Goal: Task Accomplishment & Management: Use online tool/utility

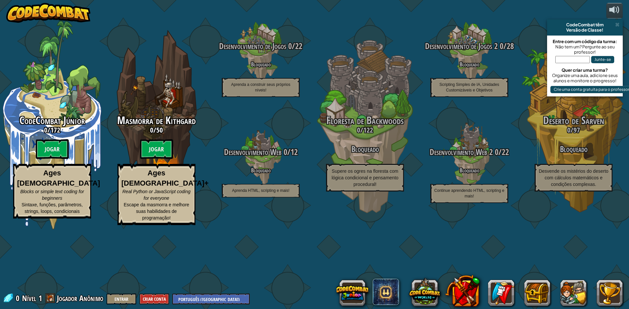
select select "pt-BR"
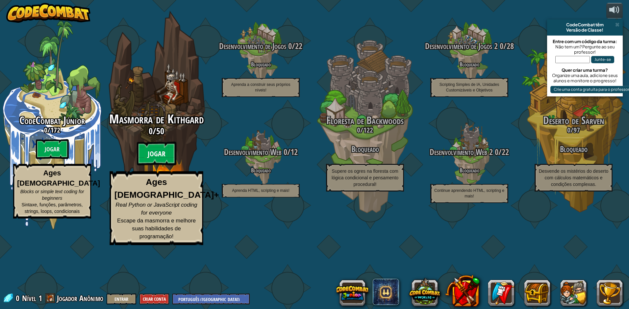
click at [157, 166] on btn "Jogar" at bounding box center [157, 154] width 40 height 24
select select "pt-BR"
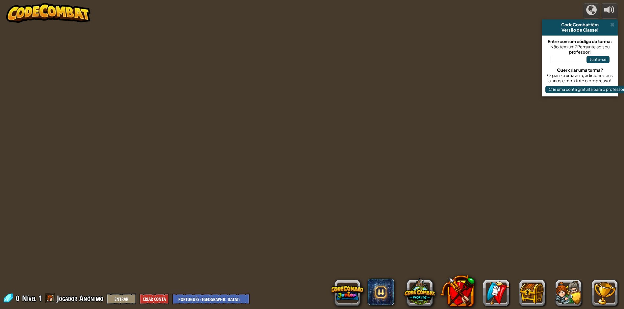
select select "pt-BR"
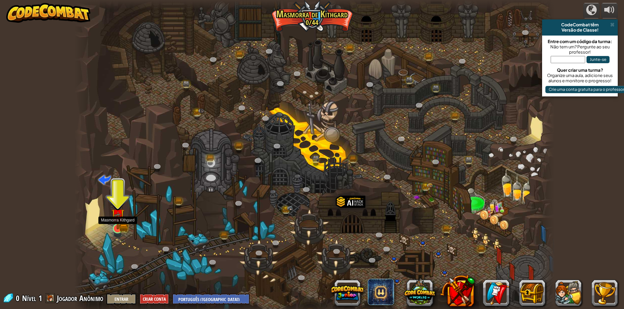
click at [127, 228] on img at bounding box center [123, 227] width 9 height 10
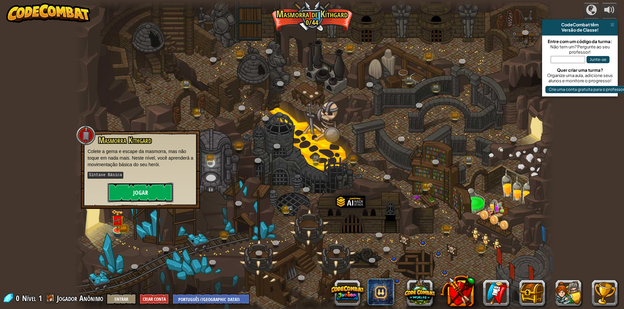
click at [138, 191] on button "Jogar" at bounding box center [141, 193] width 66 height 20
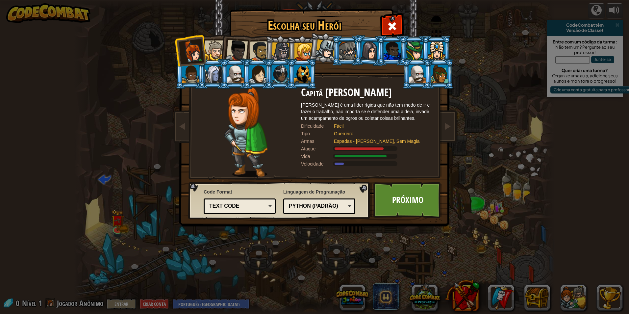
click at [253, 47] on div at bounding box center [260, 51] width 20 height 20
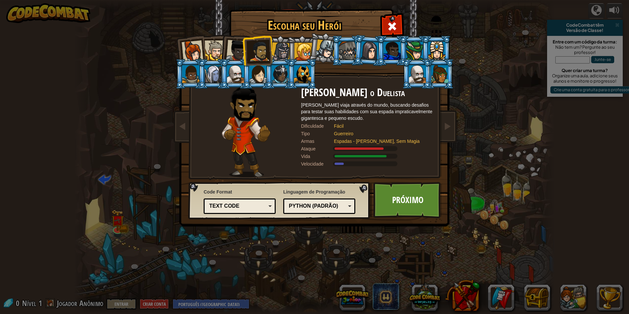
click at [276, 74] on div at bounding box center [280, 74] width 17 height 18
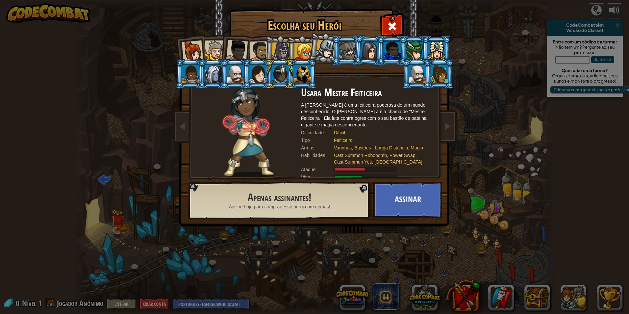
click at [307, 77] on div at bounding box center [302, 74] width 17 height 18
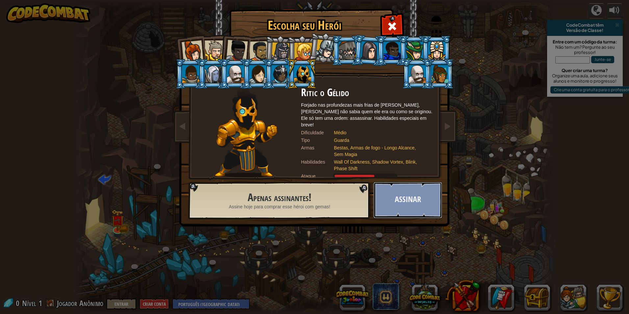
click at [393, 204] on button "Assinar" at bounding box center [408, 200] width 69 height 36
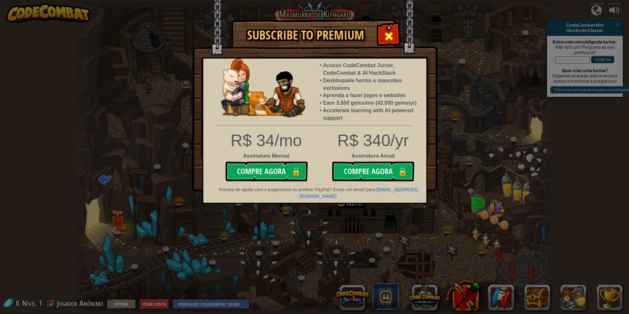
click at [390, 32] on span at bounding box center [389, 36] width 11 height 11
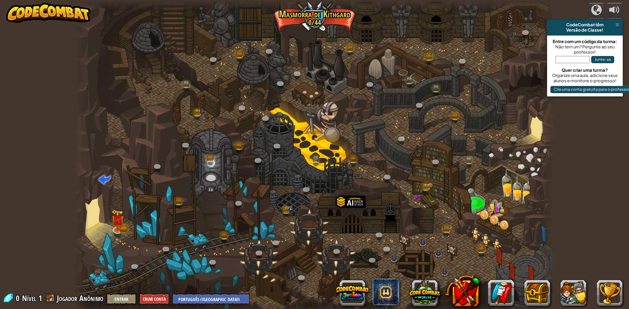
select select "pt-BR"
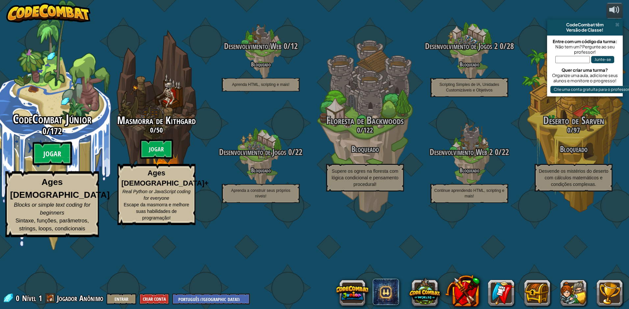
click at [50, 166] on btn "Jogar" at bounding box center [53, 154] width 40 height 24
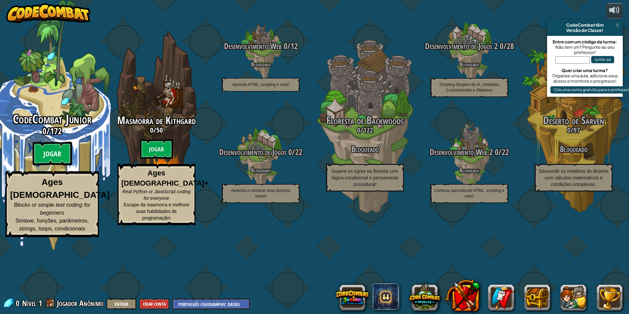
select select "pt-BR"
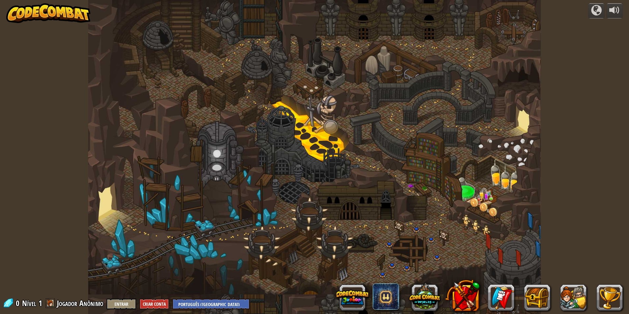
select select "pt-BR"
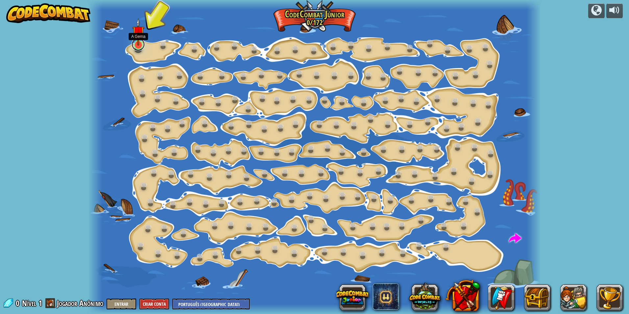
click at [138, 47] on link at bounding box center [138, 44] width 13 height 13
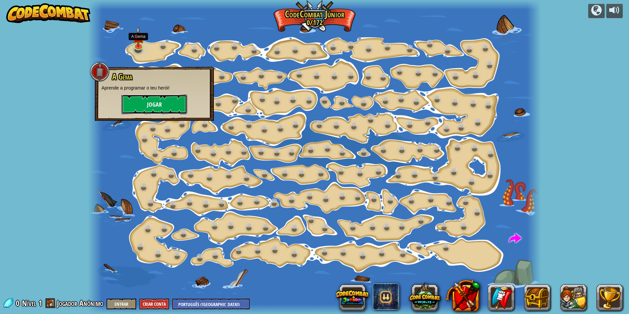
click at [149, 103] on button "Jogar" at bounding box center [154, 104] width 66 height 20
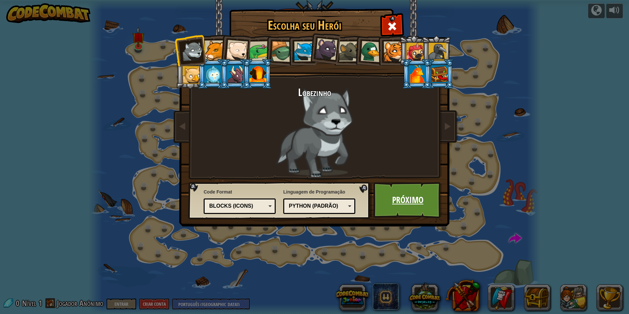
click at [394, 193] on link "Próximo" at bounding box center [408, 200] width 69 height 36
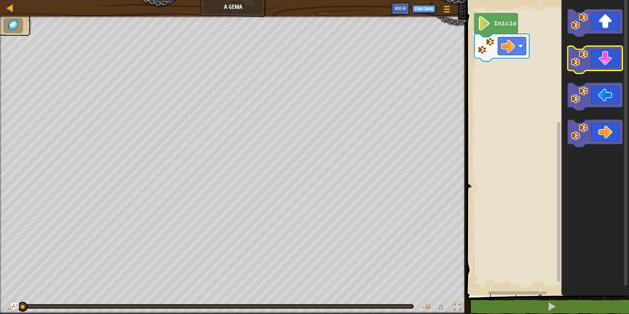
click at [600, 71] on rect "Espaço de trabalho do Blockly" at bounding box center [595, 59] width 55 height 27
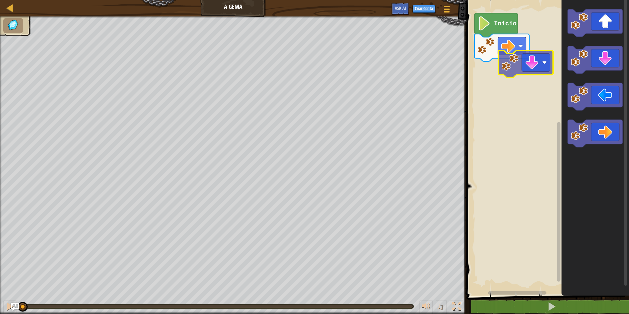
click at [501, 78] on div "Início" at bounding box center [547, 146] width 165 height 299
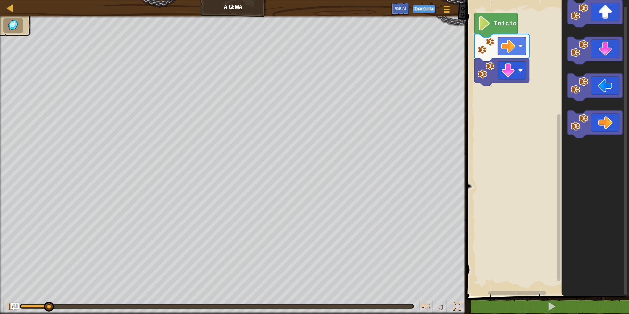
click at [501, 105] on div "Início" at bounding box center [547, 146] width 165 height 299
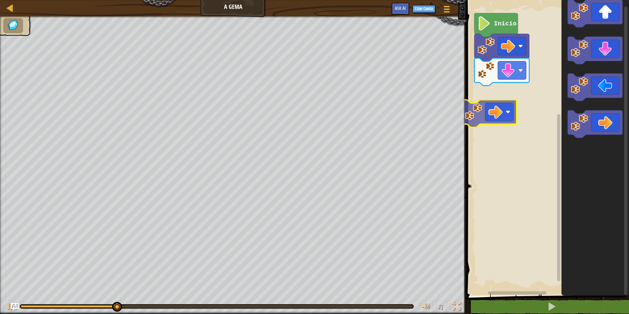
click at [492, 116] on div "Início" at bounding box center [547, 146] width 165 height 299
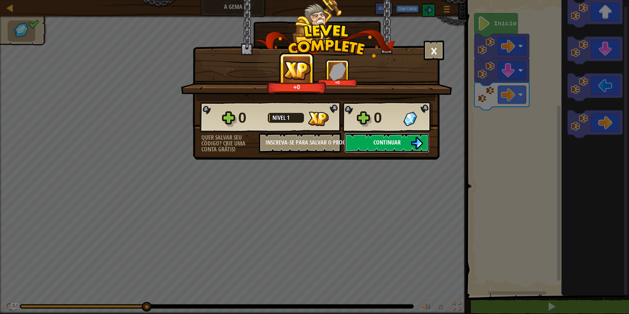
click at [394, 142] on span "Continuar" at bounding box center [387, 142] width 27 height 8
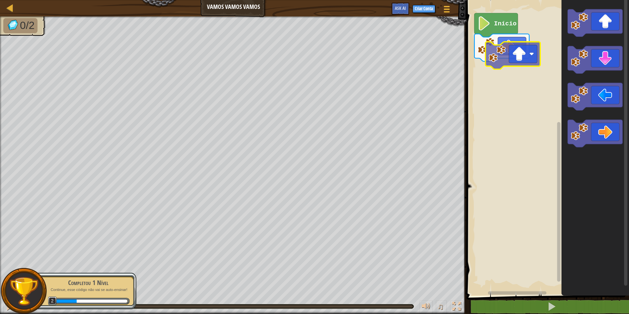
click at [506, 92] on div "Início" at bounding box center [547, 146] width 165 height 299
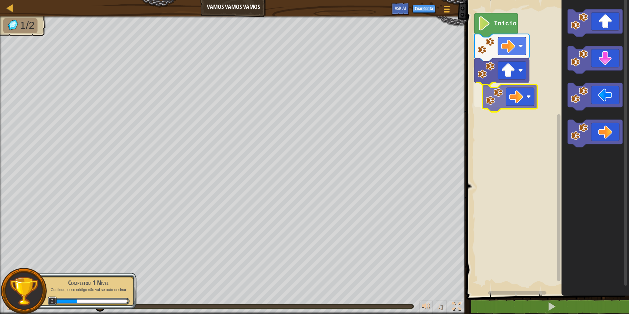
click at [515, 105] on div "Início" at bounding box center [547, 146] width 165 height 299
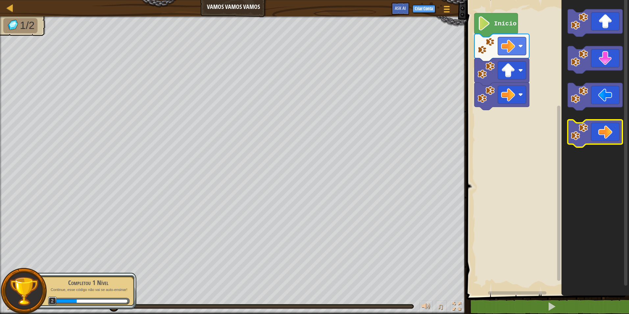
click at [513, 116] on div "Início" at bounding box center [547, 146] width 165 height 299
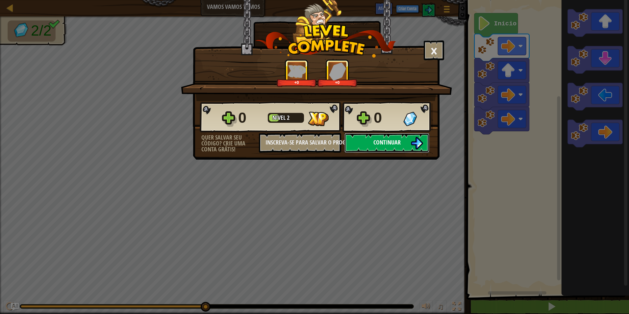
click at [369, 146] on button "Continuar" at bounding box center [387, 143] width 85 height 20
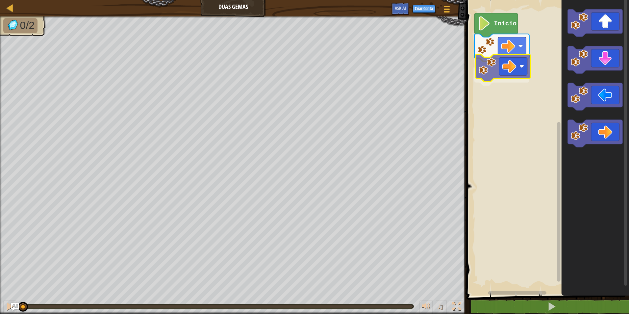
click at [522, 71] on div "Início" at bounding box center [547, 146] width 165 height 299
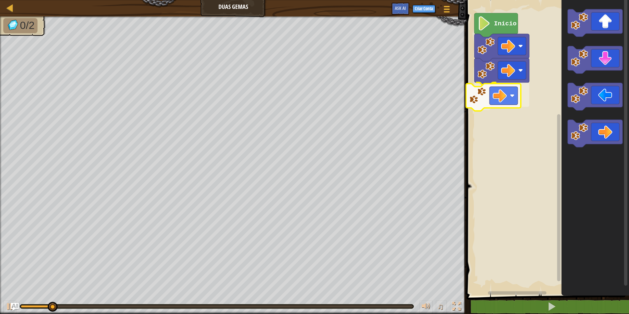
click at [523, 95] on div "Início" at bounding box center [547, 146] width 165 height 299
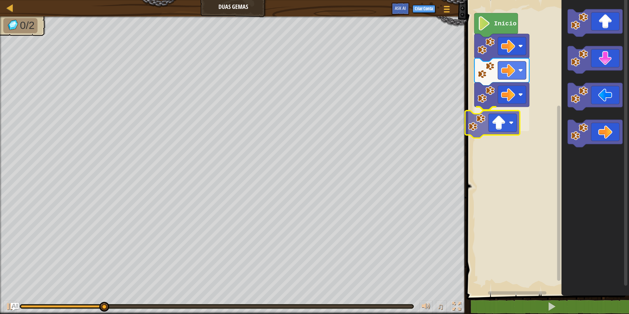
click at [501, 131] on div "Início" at bounding box center [547, 146] width 165 height 299
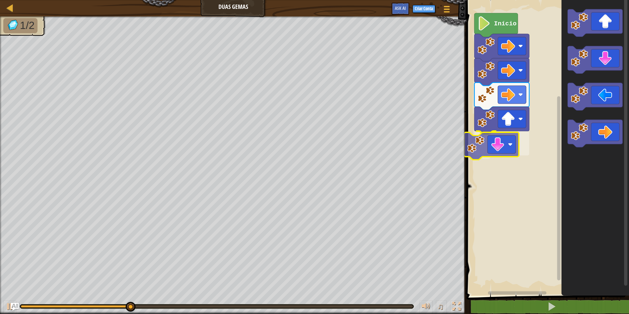
click at [498, 140] on div "Início" at bounding box center [547, 146] width 165 height 299
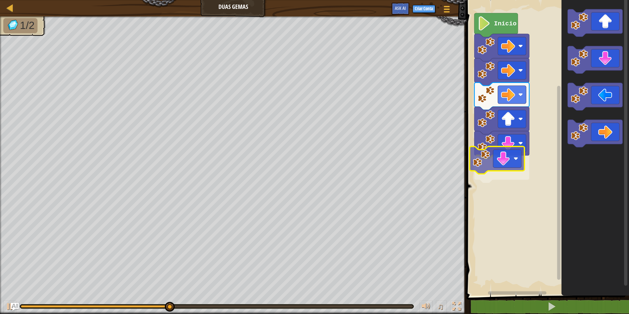
click at [497, 176] on div "Início" at bounding box center [547, 146] width 165 height 299
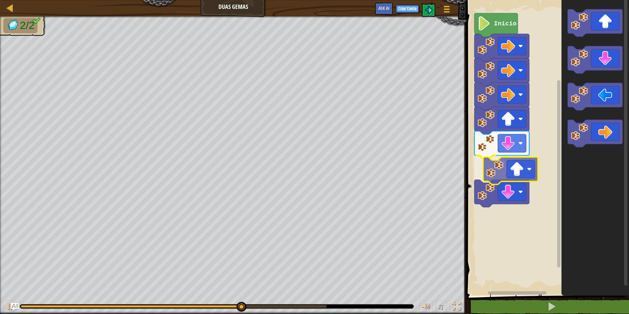
click at [510, 196] on div "Início" at bounding box center [547, 146] width 165 height 299
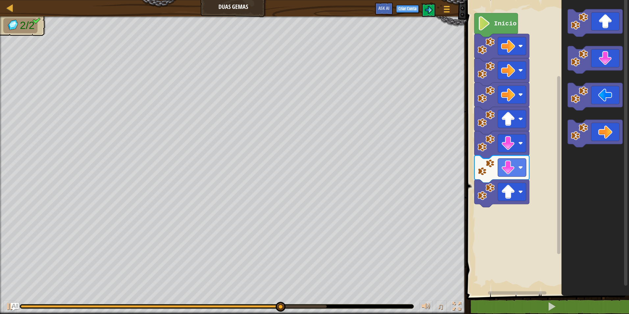
click at [511, 219] on div "Início" at bounding box center [547, 146] width 165 height 299
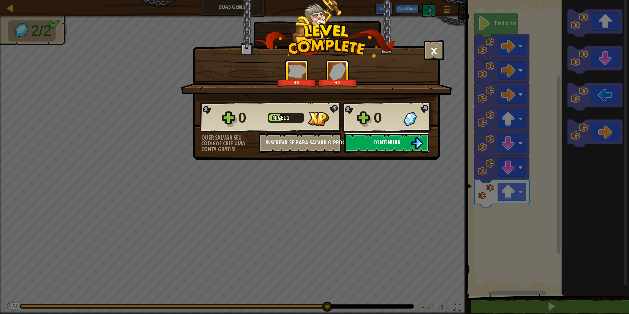
click at [420, 145] on img at bounding box center [417, 143] width 13 height 13
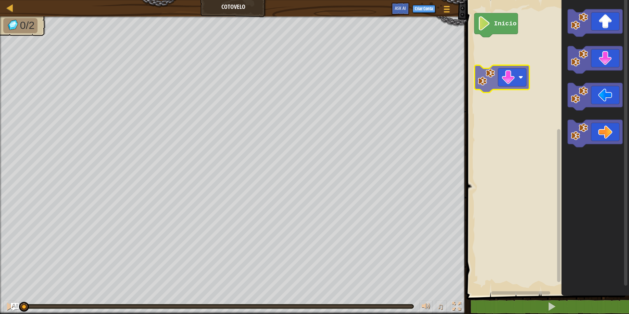
click at [510, 78] on div "Início" at bounding box center [547, 146] width 165 height 299
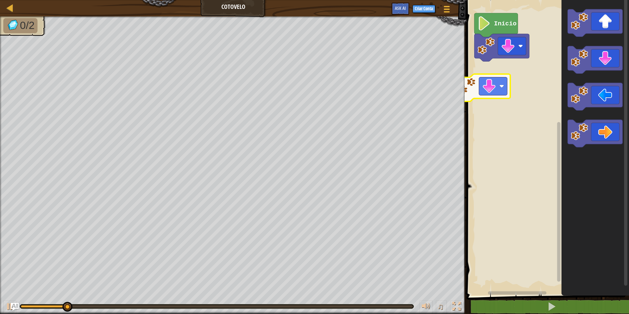
click at [488, 90] on div "Início" at bounding box center [547, 146] width 165 height 299
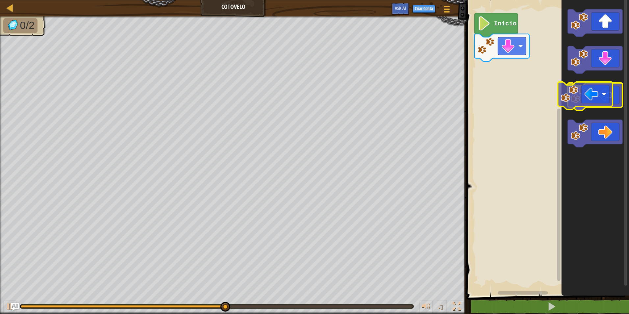
click at [595, 105] on icon "Espaço de trabalho do Blockly" at bounding box center [595, 96] width 55 height 27
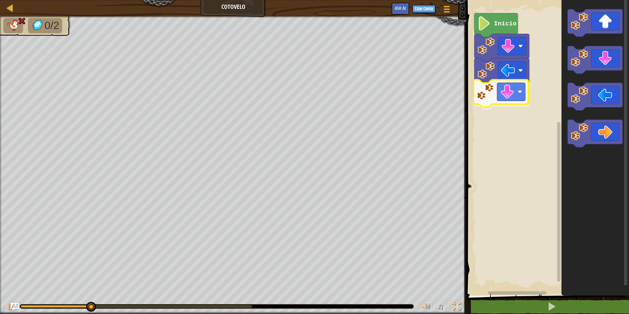
click at [501, 97] on div "Início" at bounding box center [547, 146] width 165 height 299
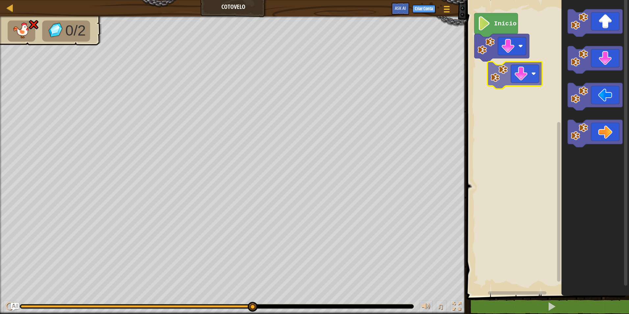
click at [518, 65] on div "Início" at bounding box center [547, 146] width 165 height 299
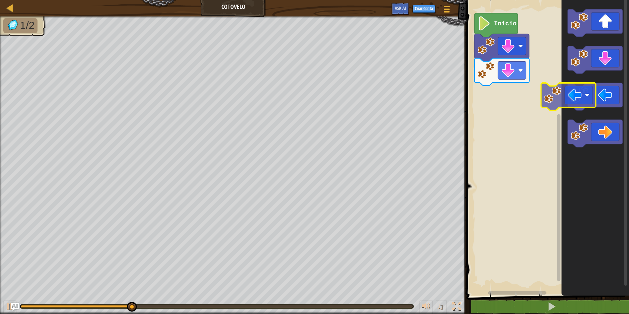
click at [520, 92] on div "Início" at bounding box center [547, 146] width 165 height 299
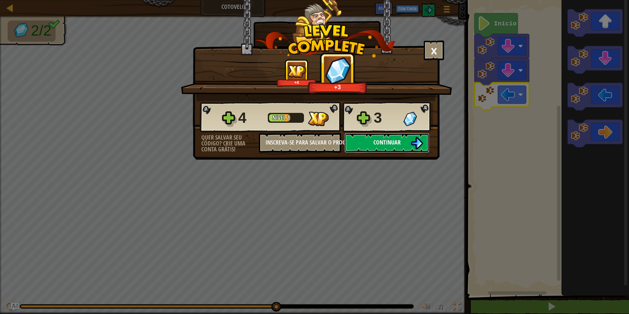
click at [373, 143] on button "Continuar" at bounding box center [387, 143] width 85 height 20
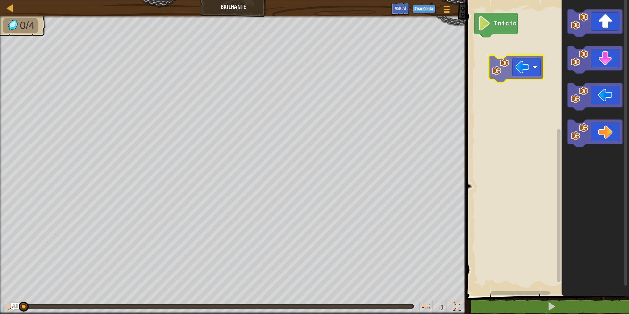
click at [531, 43] on div "Início" at bounding box center [547, 146] width 165 height 299
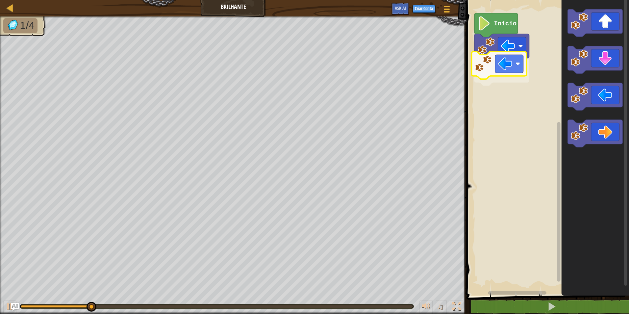
click at [495, 71] on div "Início" at bounding box center [547, 146] width 165 height 299
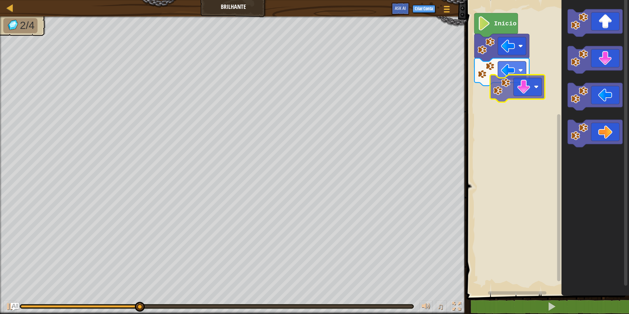
click at [521, 111] on div "Início" at bounding box center [547, 146] width 165 height 299
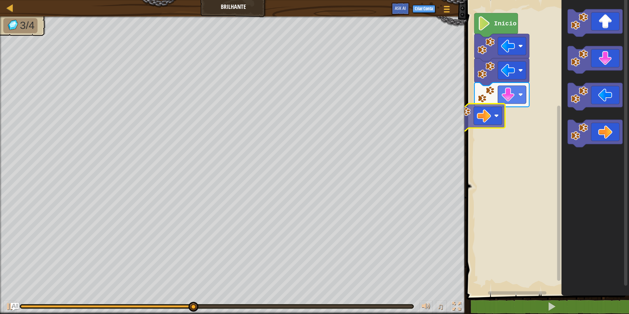
click at [480, 120] on div "Início" at bounding box center [547, 146] width 165 height 299
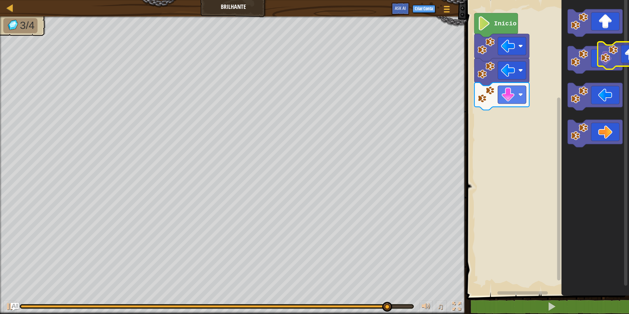
click at [626, 59] on div "Início" at bounding box center [547, 146] width 165 height 299
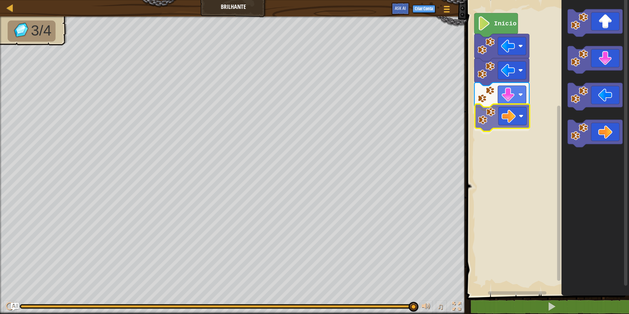
click at [524, 115] on div "Início" at bounding box center [547, 146] width 165 height 299
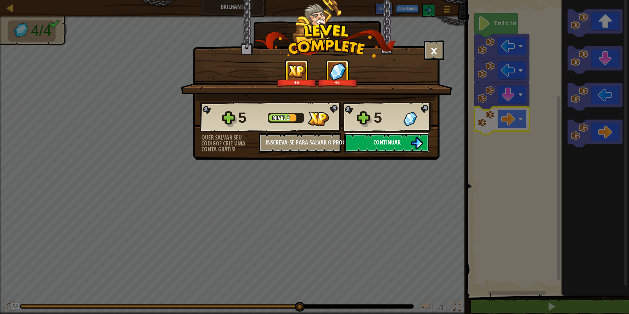
click at [402, 146] on button "Continuar" at bounding box center [387, 143] width 85 height 20
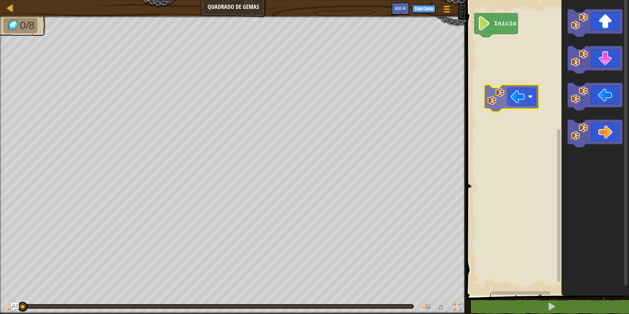
click at [511, 53] on div "Início" at bounding box center [547, 146] width 165 height 299
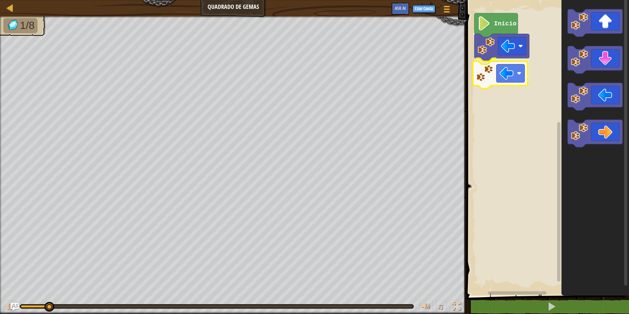
click at [520, 82] on div "Início" at bounding box center [547, 146] width 165 height 299
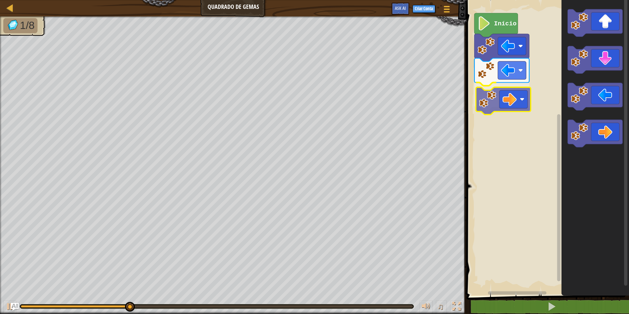
click at [495, 101] on div "Início" at bounding box center [547, 146] width 165 height 299
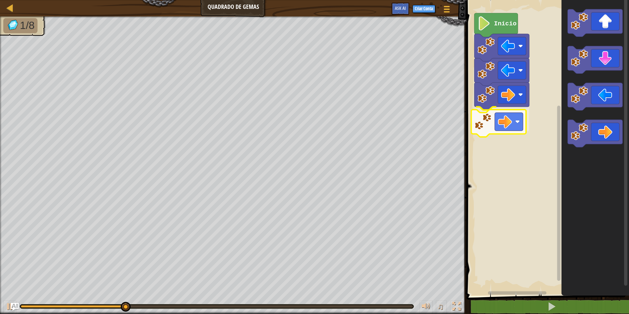
click at [511, 120] on div "Início" at bounding box center [547, 146] width 165 height 299
click at [501, 138] on div "Início" at bounding box center [547, 146] width 165 height 299
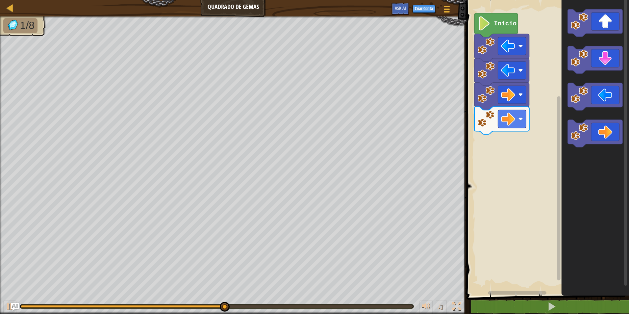
click at [515, 122] on div "Início" at bounding box center [547, 146] width 165 height 299
click at [517, 120] on div "Início" at bounding box center [547, 146] width 165 height 299
click at [567, 68] on icon "Espaço de trabalho do Blockly" at bounding box center [595, 146] width 67 height 299
click at [505, 151] on div "Início" at bounding box center [547, 146] width 165 height 299
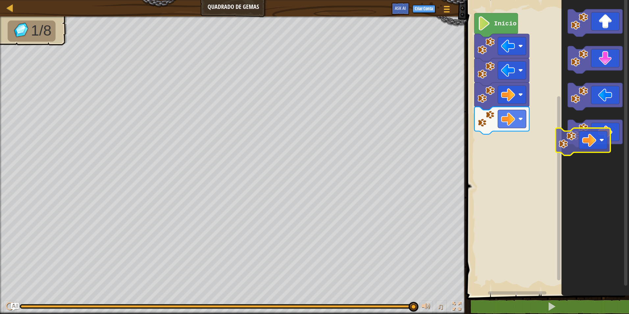
click at [498, 148] on div "Início" at bounding box center [547, 146] width 165 height 299
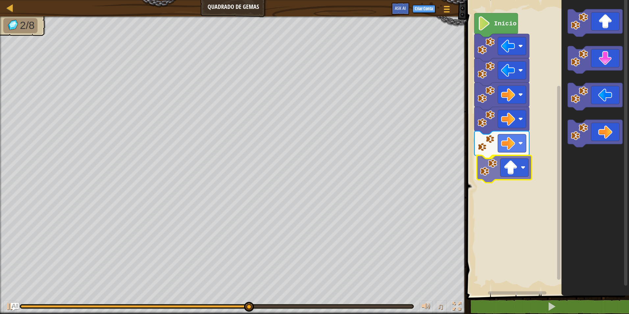
click at [502, 169] on div "Início" at bounding box center [547, 146] width 165 height 299
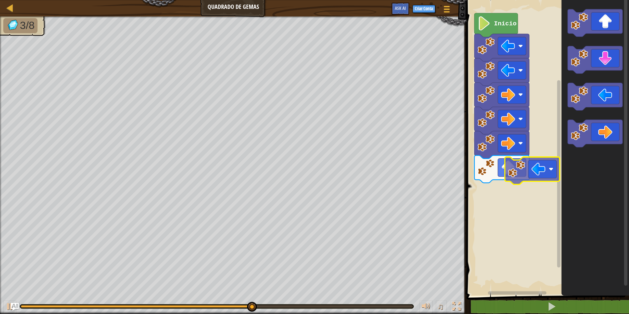
click at [514, 189] on div "Início" at bounding box center [547, 146] width 165 height 299
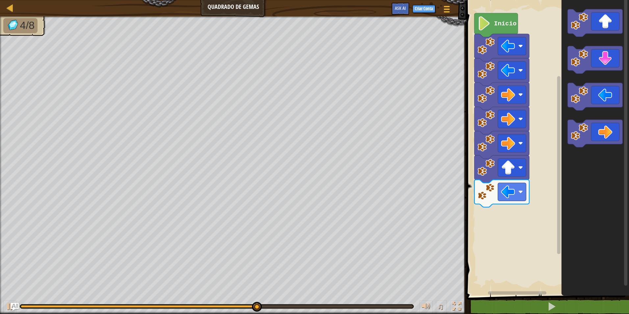
click at [497, 215] on div "Início" at bounding box center [547, 146] width 165 height 299
click at [569, 142] on g "Espaço de trabalho do Blockly" at bounding box center [595, 78] width 55 height 138
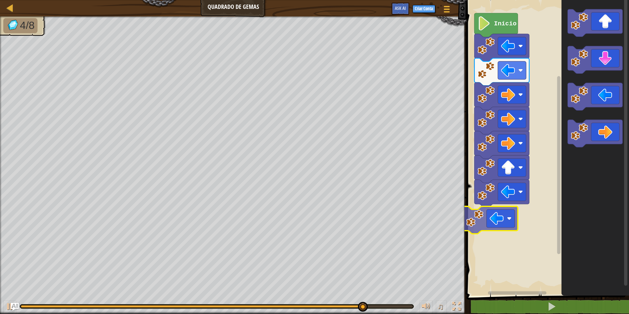
click at [485, 218] on div "Início" at bounding box center [547, 146] width 165 height 299
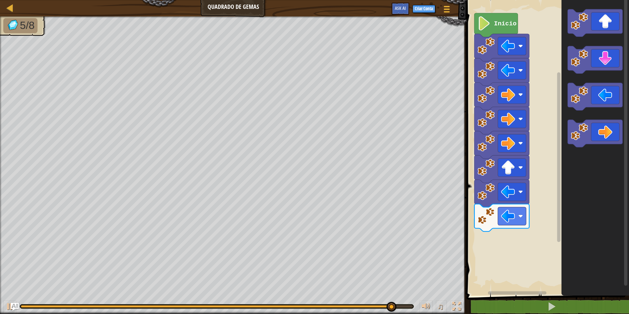
click at [527, 254] on div "Início" at bounding box center [547, 146] width 165 height 299
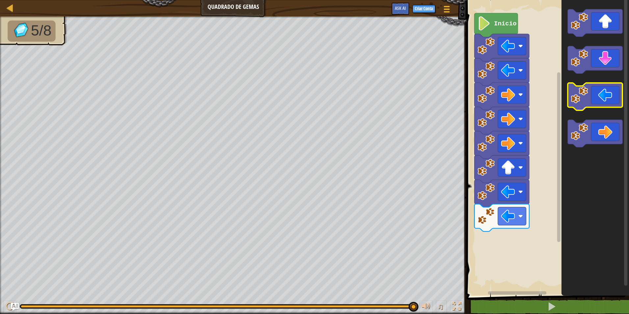
click at [583, 81] on icon "Espaço de trabalho do Blockly" at bounding box center [595, 146] width 67 height 299
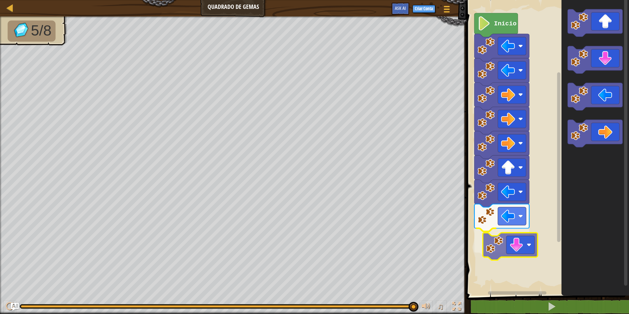
click at [495, 249] on div "Início" at bounding box center [547, 146] width 165 height 299
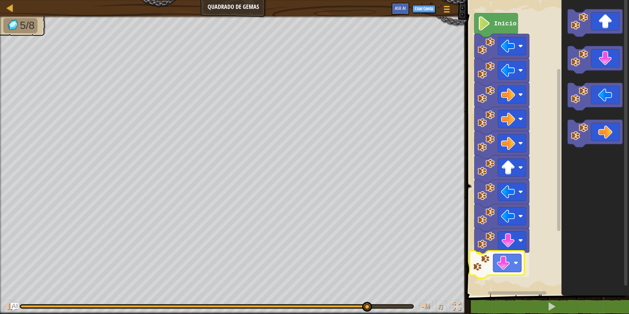
click at [487, 264] on div "Início" at bounding box center [547, 146] width 165 height 299
click at [524, 227] on div "Início" at bounding box center [547, 146] width 165 height 299
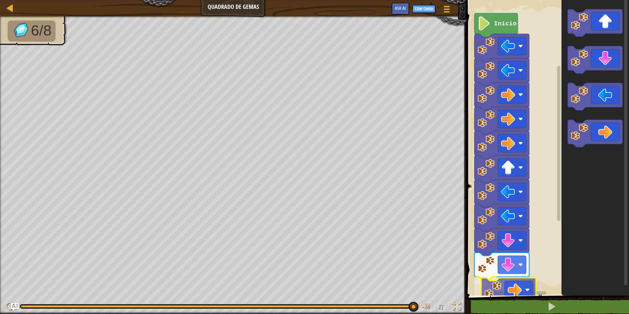
click at [489, 294] on div "Início" at bounding box center [547, 146] width 165 height 299
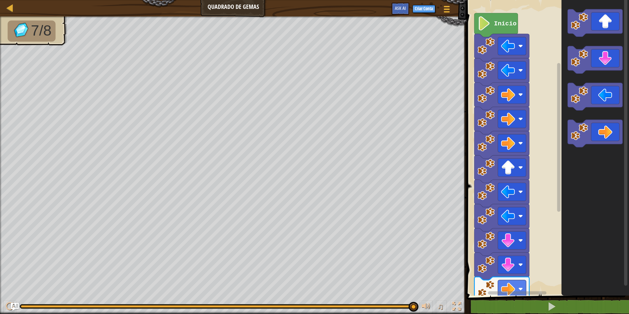
click at [546, 209] on div "Início" at bounding box center [547, 146] width 165 height 299
click at [504, 295] on div "Início" at bounding box center [547, 146] width 165 height 299
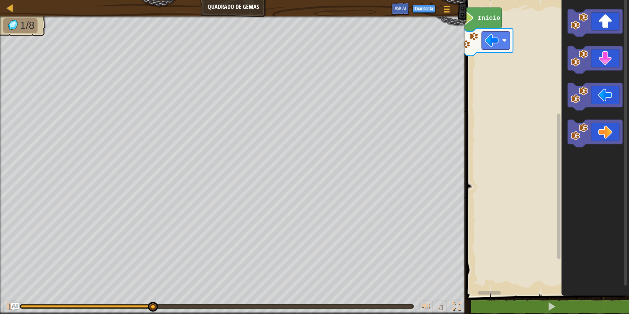
click at [179, 123] on div "Mapa Quadrado de Gemas Menu do Jogo Criar Conta Ask AI 1 הההההההההההההההההההההה…" at bounding box center [314, 157] width 629 height 314
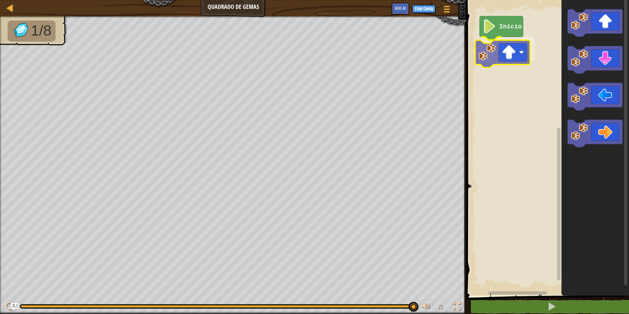
click at [503, 55] on div "Início" at bounding box center [547, 146] width 165 height 299
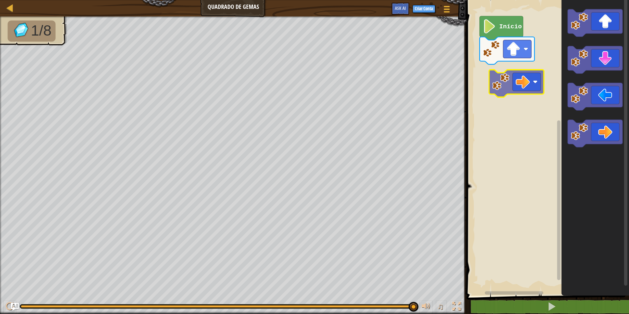
click at [511, 75] on div "Início" at bounding box center [547, 146] width 165 height 299
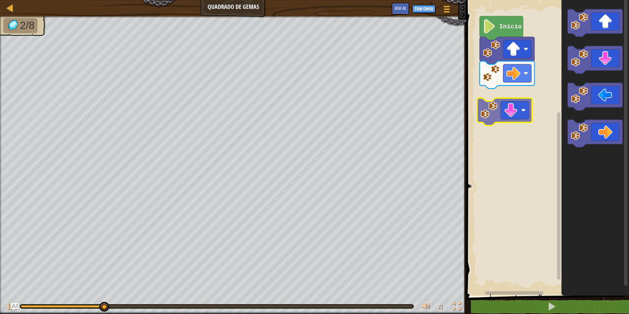
click at [491, 116] on div "Início" at bounding box center [547, 146] width 165 height 299
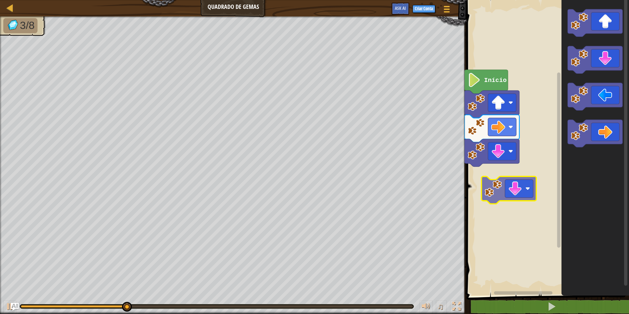
click at [499, 176] on div "Início" at bounding box center [547, 146] width 165 height 299
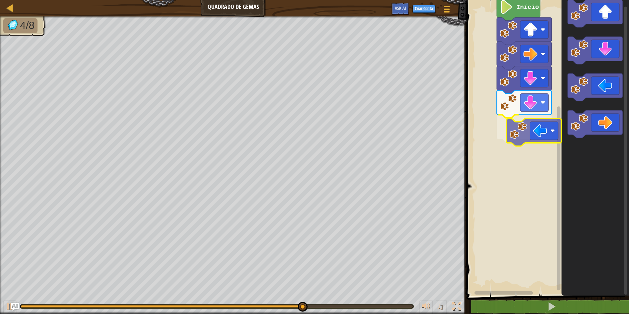
click at [525, 132] on div "Início" at bounding box center [547, 146] width 165 height 299
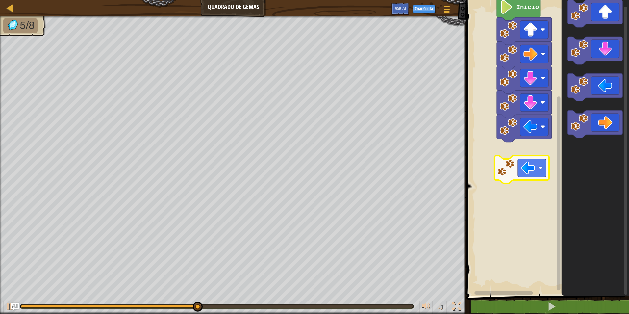
click at [508, 163] on div "Início" at bounding box center [547, 146] width 165 height 299
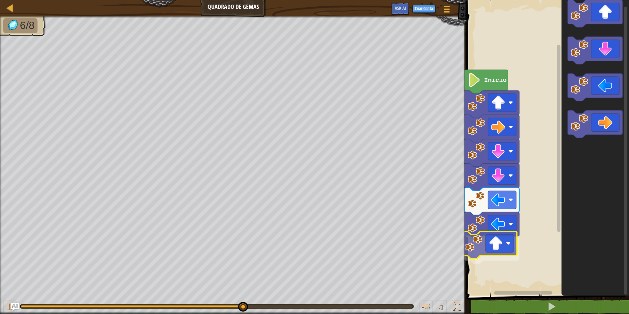
click at [478, 254] on div "Início" at bounding box center [547, 146] width 165 height 299
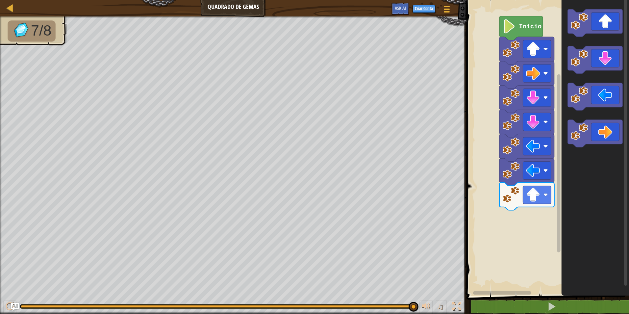
click at [509, 222] on div "Início" at bounding box center [547, 146] width 165 height 299
click at [501, 222] on div "Início" at bounding box center [547, 146] width 165 height 299
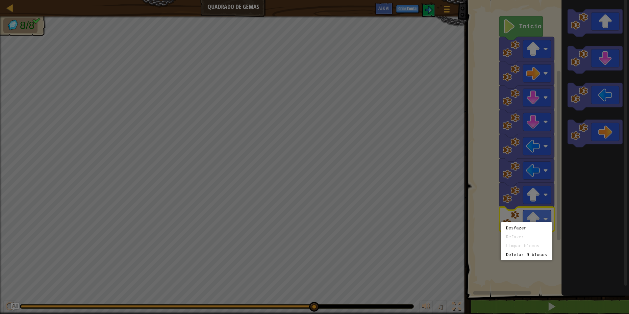
click at [376, 221] on div at bounding box center [314, 157] width 629 height 314
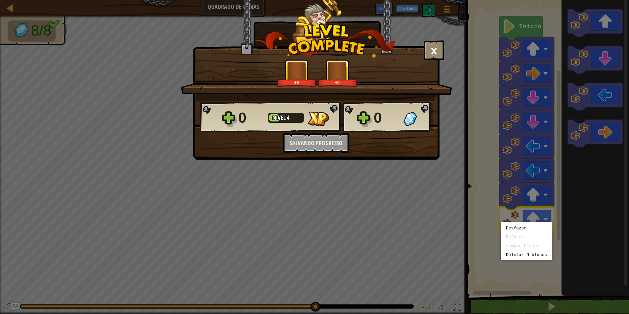
click at [380, 213] on div "× Este nível foi divertido? +0 +0 Reticulating Splines... 0 Nível 4 0 Quer salv…" at bounding box center [314, 157] width 629 height 314
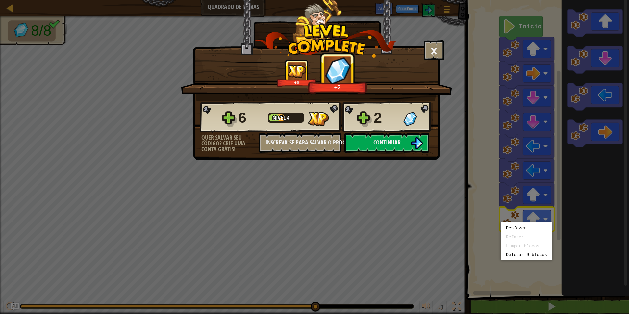
drag, startPoint x: 327, startPoint y: 142, endPoint x: 286, endPoint y: 192, distance: 64.6
click at [286, 192] on div "× Este nível foi divertido? +6 +2 Reticulating Splines... 6 Nível 4 2 Quer salv…" at bounding box center [314, 157] width 629 height 314
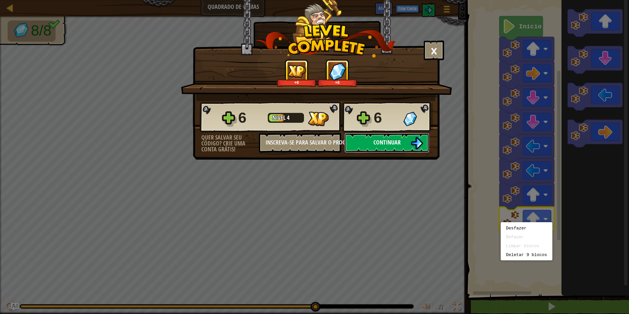
click at [373, 138] on button "Continuar" at bounding box center [387, 143] width 85 height 20
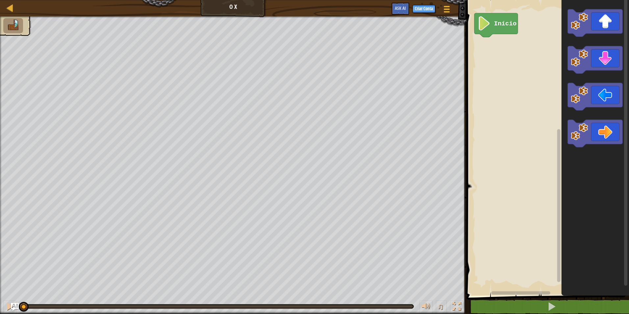
click at [520, 56] on div "Início" at bounding box center [547, 146] width 165 height 299
click at [491, 72] on div "Início" at bounding box center [547, 146] width 165 height 299
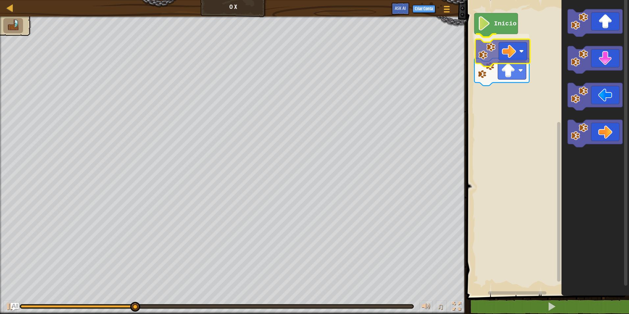
click at [485, 70] on div "Início" at bounding box center [547, 146] width 165 height 299
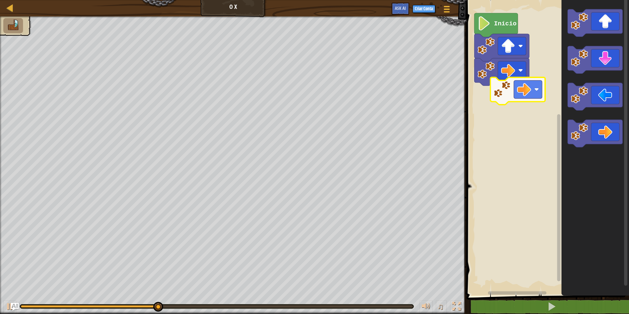
click at [508, 86] on div "Início" at bounding box center [547, 146] width 165 height 299
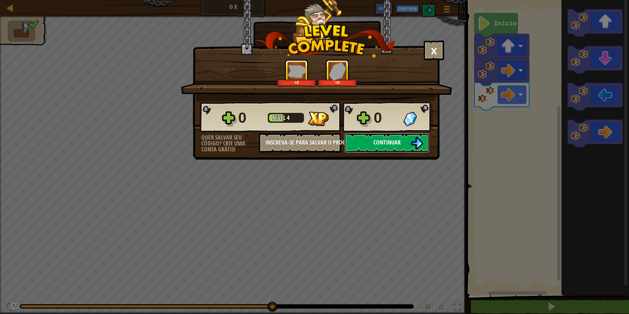
click at [357, 138] on button "Continuar" at bounding box center [387, 143] width 85 height 20
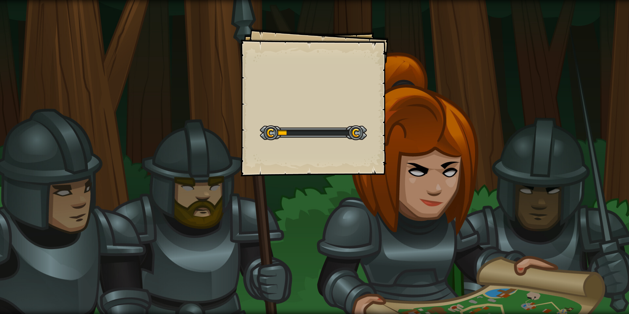
drag, startPoint x: 356, startPoint y: 138, endPoint x: 284, endPoint y: 150, distance: 73.5
click at [284, 150] on div "Goals Start Level Erro ao carregar do servidor Você precisa de uma assinatura p…" at bounding box center [315, 102] width 148 height 148
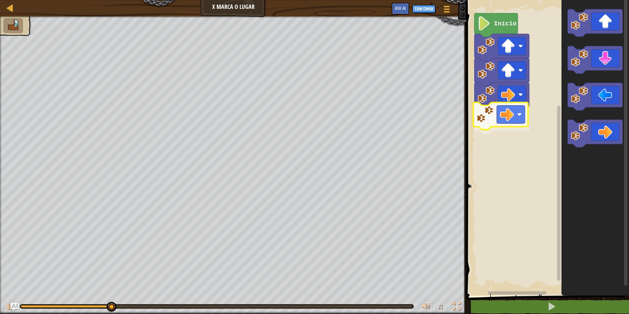
click at [498, 119] on div "Início" at bounding box center [547, 146] width 165 height 299
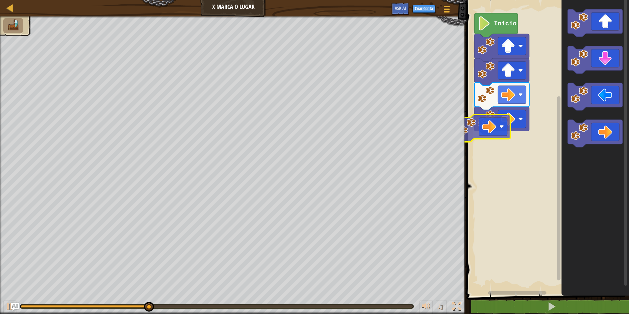
click at [489, 147] on div "Início" at bounding box center [547, 146] width 165 height 299
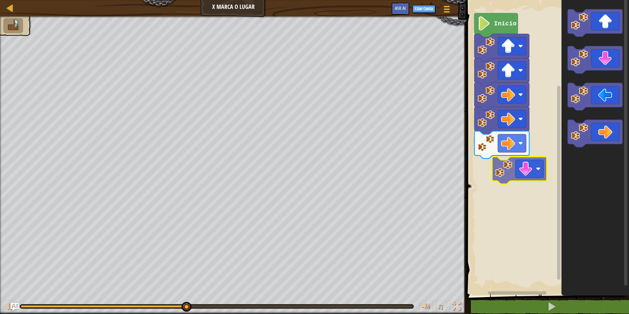
click at [492, 163] on div "Início" at bounding box center [547, 146] width 165 height 299
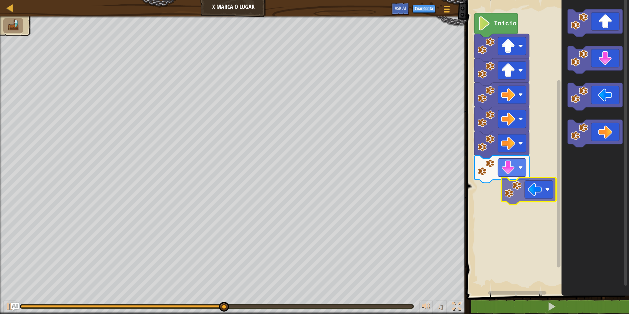
click at [506, 178] on div "Início" at bounding box center [547, 146] width 165 height 299
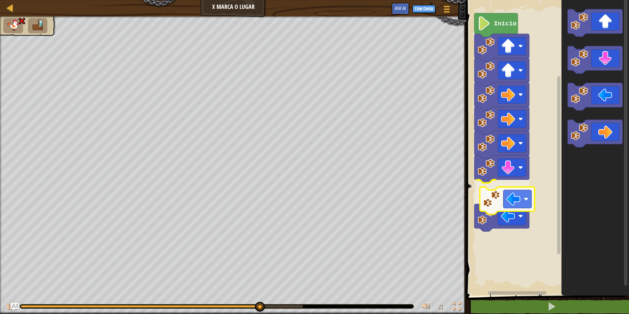
click at [498, 226] on div "Início" at bounding box center [547, 146] width 165 height 299
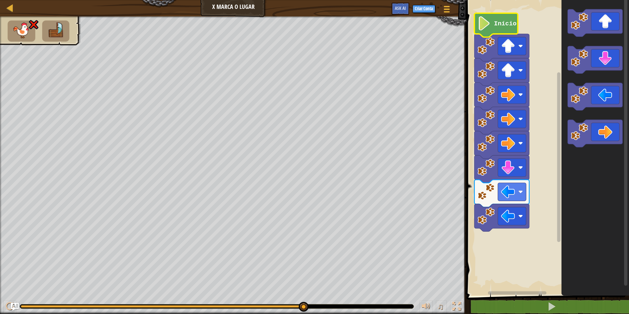
click at [495, 18] on icon "Espaço de trabalho do Blockly" at bounding box center [496, 25] width 43 height 24
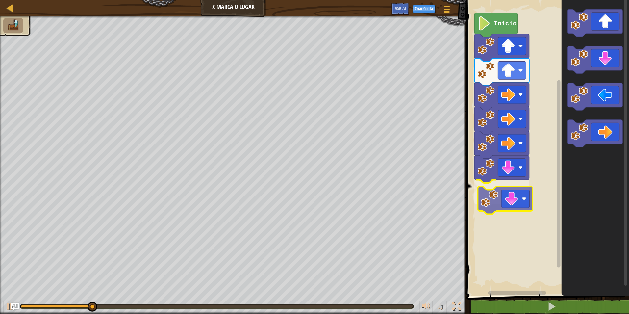
click at [492, 201] on div "Início" at bounding box center [547, 146] width 165 height 299
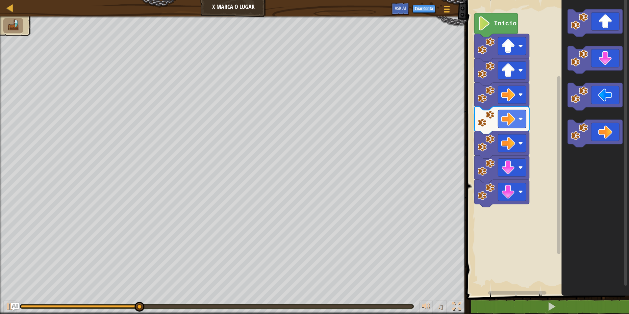
click at [521, 196] on div "Início" at bounding box center [547, 146] width 165 height 299
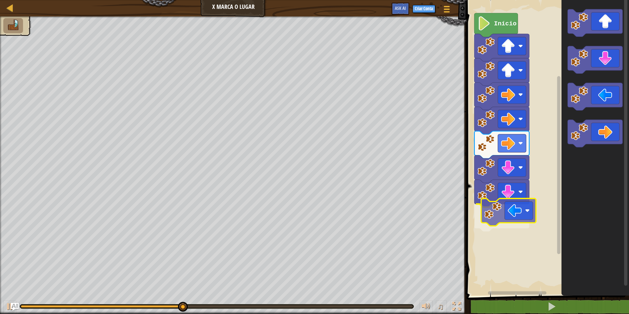
click at [487, 218] on div "Início" at bounding box center [547, 146] width 165 height 299
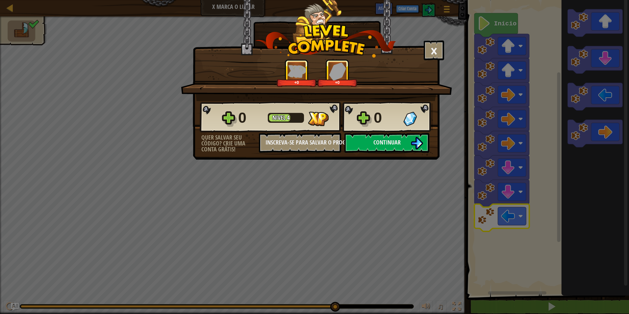
drag, startPoint x: 340, startPoint y: 187, endPoint x: 344, endPoint y: 186, distance: 4.1
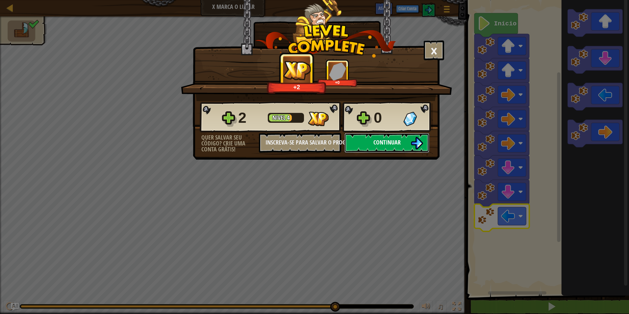
drag, startPoint x: 344, startPoint y: 186, endPoint x: 387, endPoint y: 142, distance: 62.2
click at [387, 142] on span "Continuar" at bounding box center [387, 142] width 27 height 8
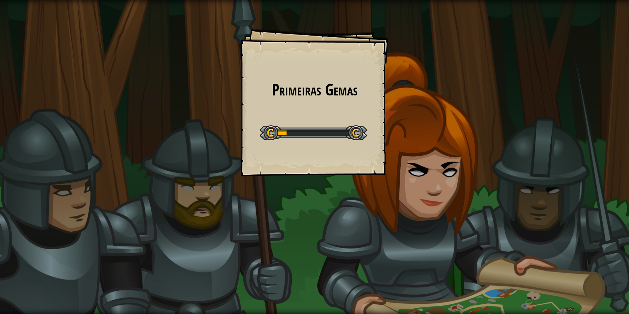
click at [388, 142] on div "Primeiras Gemas Goals Start Level Erro ao carregar do servidor Você precisa de …" at bounding box center [315, 102] width 148 height 148
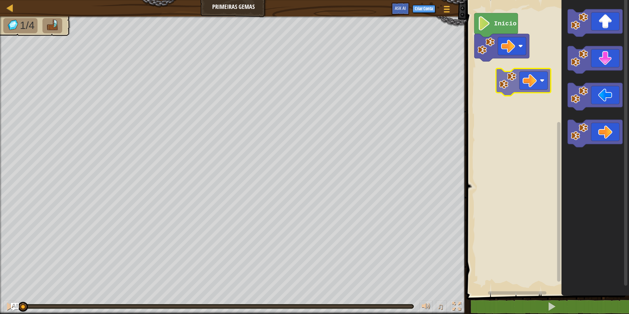
click at [507, 90] on div "Início" at bounding box center [547, 146] width 165 height 299
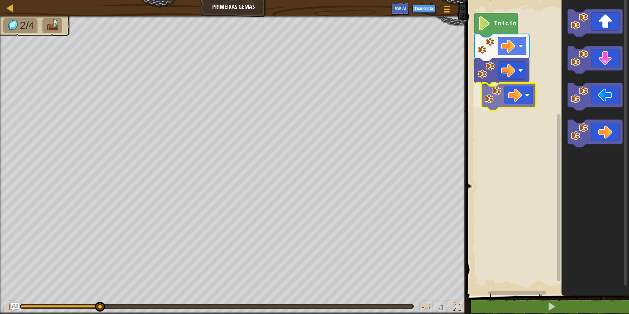
click at [490, 97] on div "Início" at bounding box center [547, 146] width 165 height 299
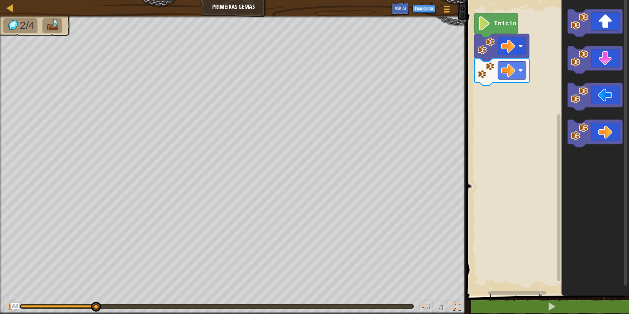
click at [501, 92] on div "Início" at bounding box center [547, 146] width 165 height 299
click at [498, 96] on div "Início" at bounding box center [547, 146] width 165 height 299
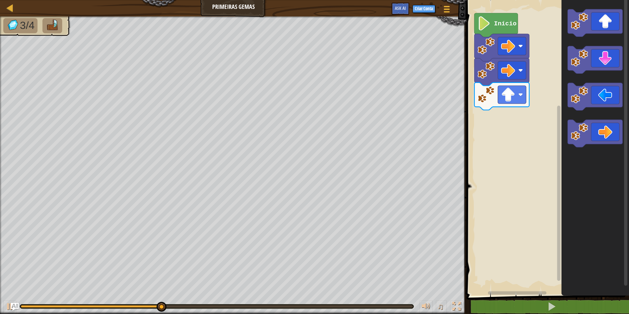
click at [503, 115] on div "Início" at bounding box center [547, 146] width 165 height 299
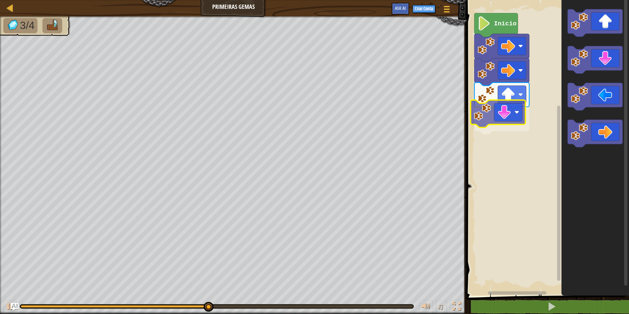
click at [495, 122] on div "Início" at bounding box center [547, 146] width 165 height 299
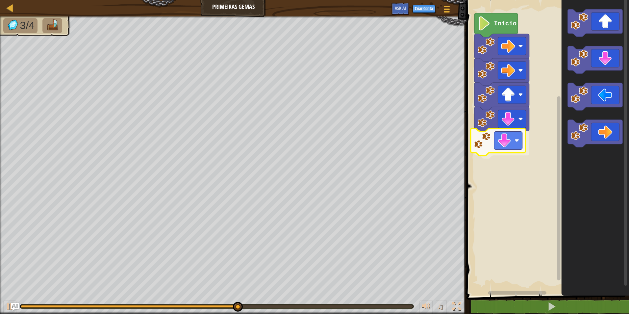
click at [482, 151] on div "Início" at bounding box center [547, 146] width 165 height 299
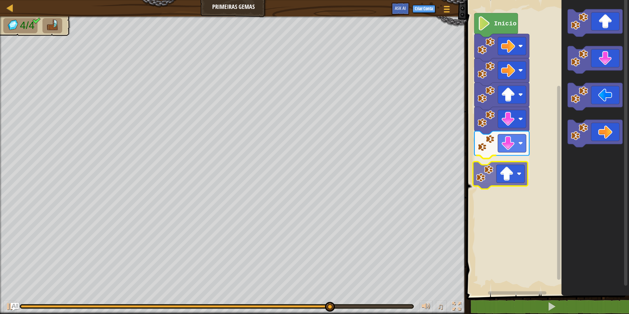
click at [489, 175] on div "Início" at bounding box center [547, 146] width 165 height 299
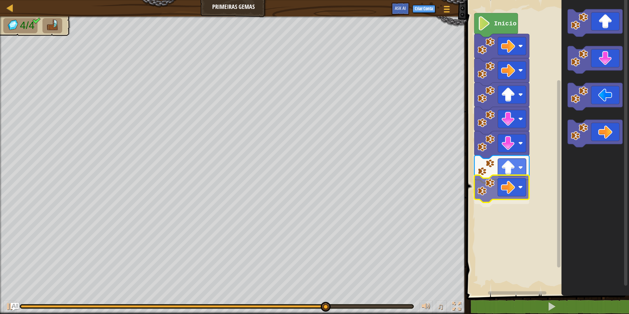
click at [489, 196] on div "Início" at bounding box center [547, 146] width 165 height 299
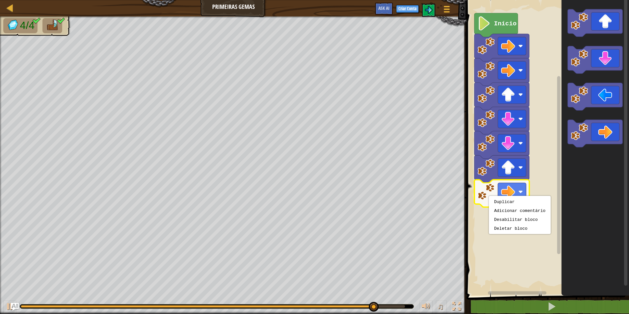
click at [472, 237] on rect "Espaço de trabalho do Blockly" at bounding box center [547, 146] width 165 height 299
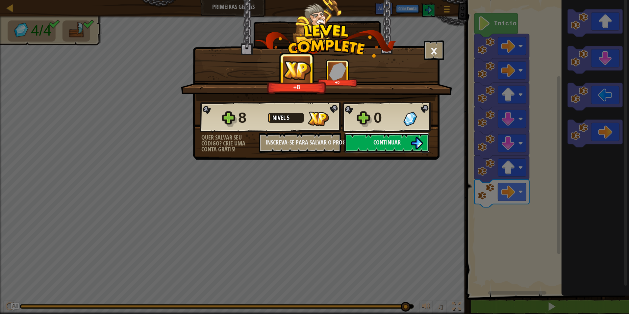
click at [385, 145] on span "Continuar" at bounding box center [387, 142] width 27 height 8
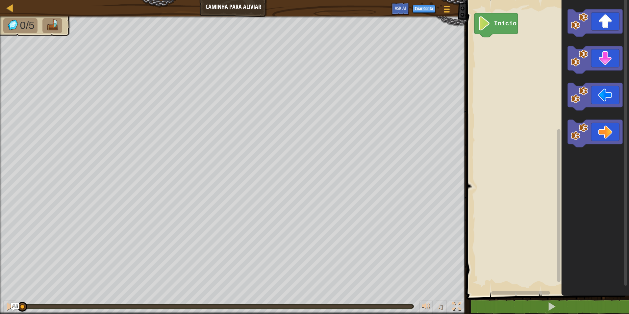
click at [529, 52] on div "Início" at bounding box center [547, 146] width 165 height 299
click at [491, 46] on div "Início" at bounding box center [547, 146] width 165 height 299
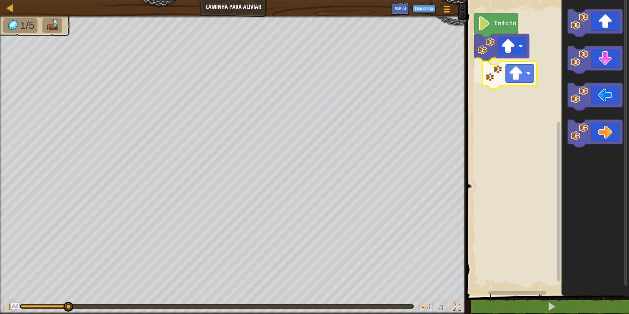
click at [496, 69] on div "Início" at bounding box center [547, 146] width 165 height 299
click at [478, 138] on rect "Espaço de trabalho do Blockly" at bounding box center [547, 146] width 165 height 299
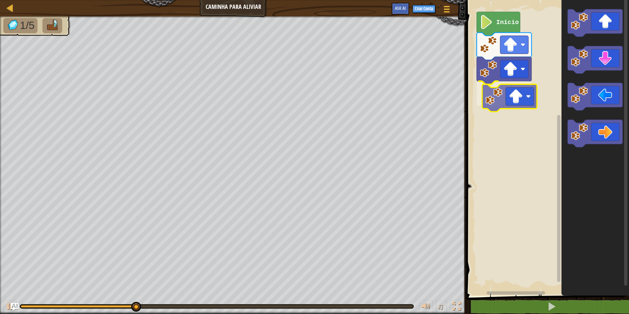
click at [493, 94] on div "Início" at bounding box center [547, 146] width 165 height 299
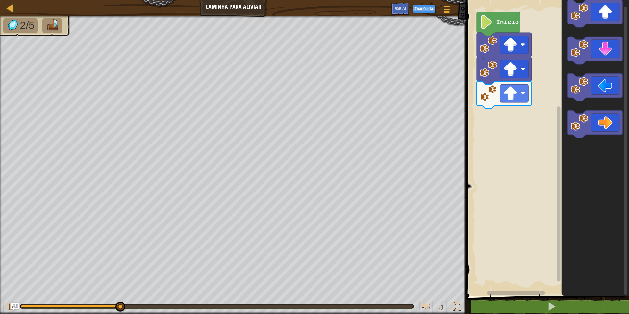
click at [506, 111] on div "Início" at bounding box center [547, 146] width 165 height 299
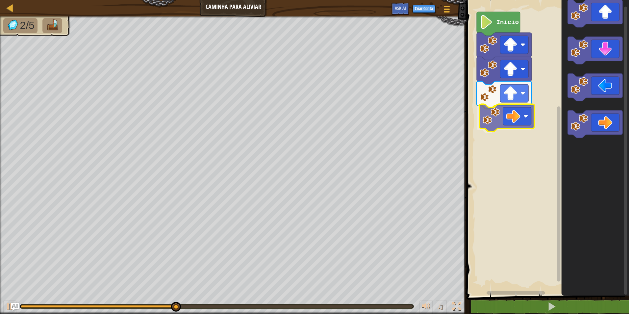
click at [493, 115] on div "Início" at bounding box center [547, 146] width 165 height 299
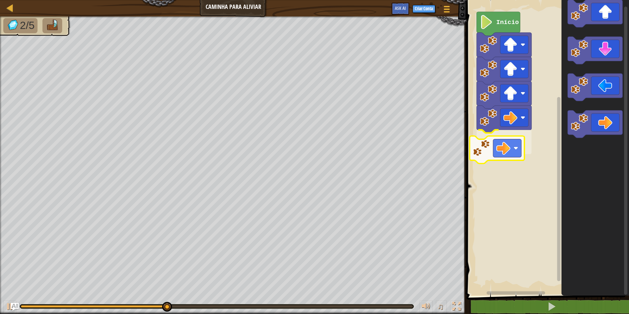
click at [478, 144] on div "Início" at bounding box center [547, 146] width 165 height 299
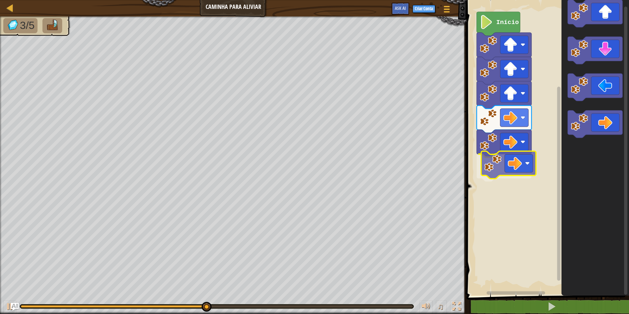
click at [493, 167] on div "Início" at bounding box center [547, 146] width 165 height 299
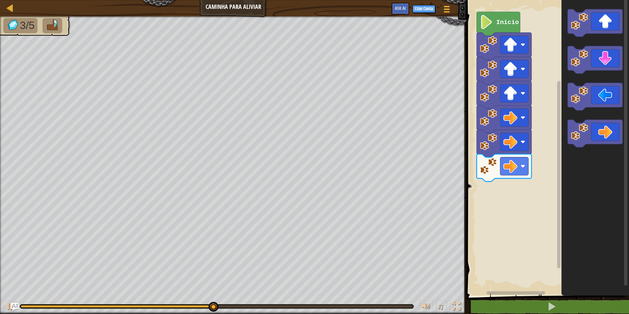
click at [528, 177] on div "Início" at bounding box center [547, 146] width 165 height 299
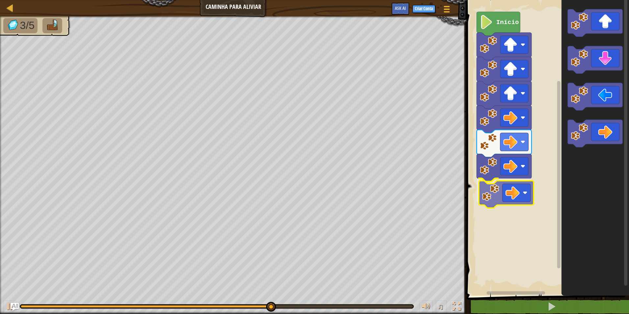
click at [485, 193] on div "Início" at bounding box center [547, 146] width 165 height 299
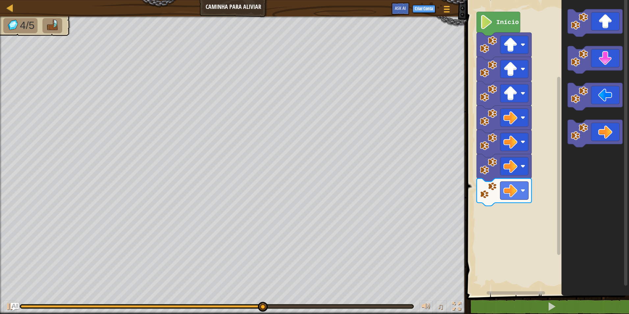
click at [530, 158] on div "Início" at bounding box center [547, 146] width 165 height 299
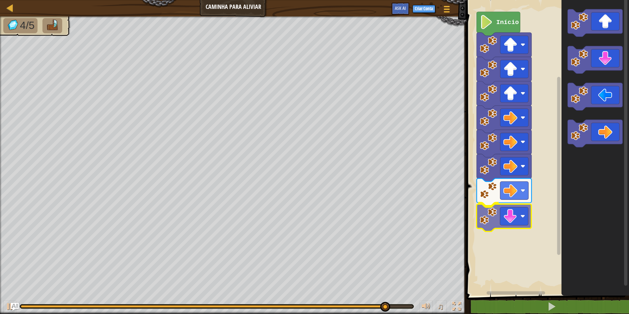
click at [489, 222] on div "Início" at bounding box center [547, 146] width 165 height 299
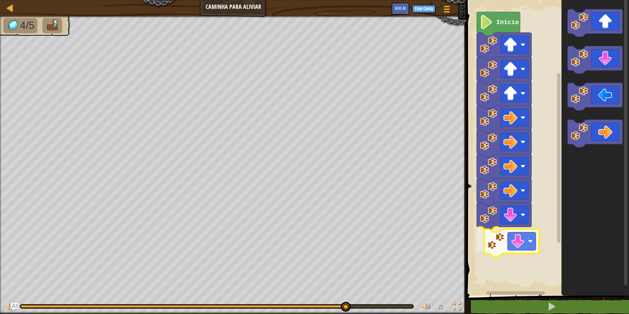
click at [499, 248] on div "Início" at bounding box center [547, 146] width 165 height 299
click at [527, 186] on div "Início" at bounding box center [547, 146] width 165 height 299
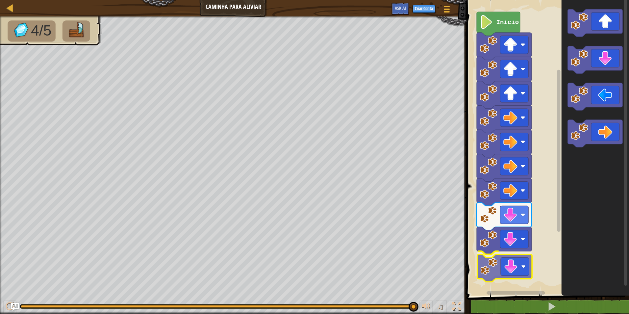
click at [486, 266] on div "Início" at bounding box center [547, 146] width 165 height 299
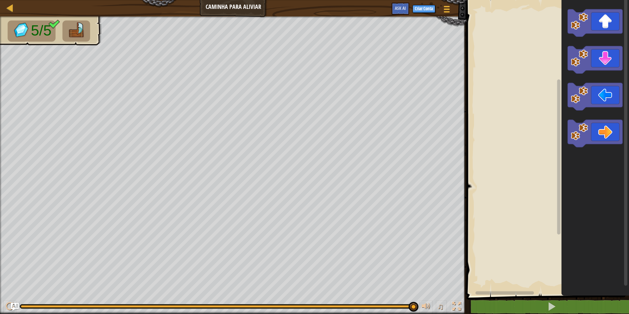
click at [537, 99] on div "Espaço de trabalho do Blockly" at bounding box center [547, 146] width 165 height 299
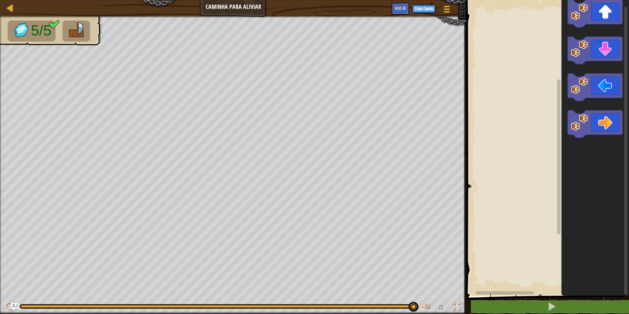
click at [547, 56] on div "Espaço de trabalho do Blockly" at bounding box center [547, 146] width 165 height 299
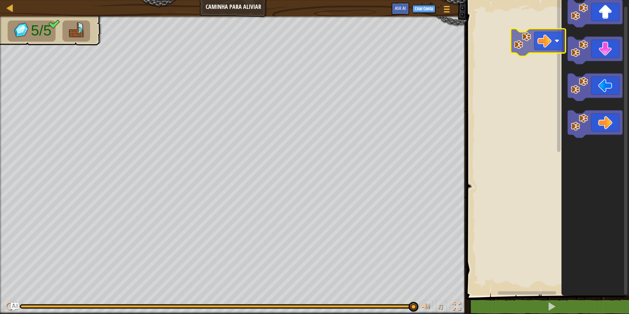
click at [521, 37] on div "Espaço de trabalho do Blockly" at bounding box center [547, 146] width 165 height 299
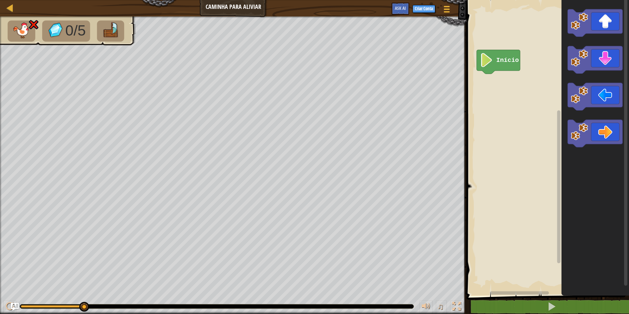
click at [517, 84] on div "Início" at bounding box center [547, 146] width 165 height 299
click at [488, 87] on div "Início" at bounding box center [547, 146] width 165 height 299
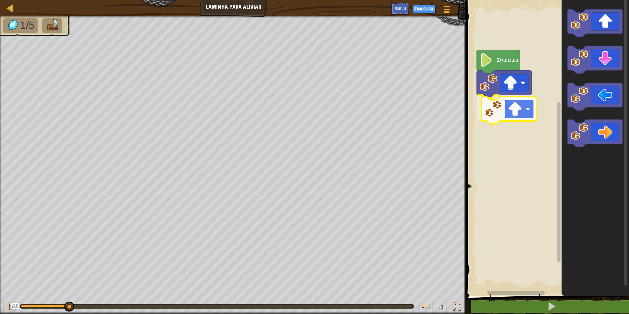
click at [499, 114] on div "Início" at bounding box center [547, 146] width 165 height 299
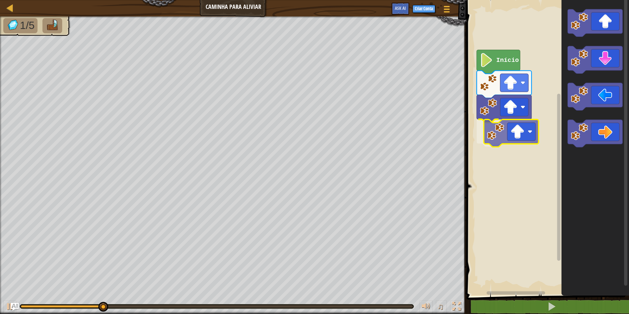
click at [490, 138] on div "Início" at bounding box center [547, 146] width 165 height 299
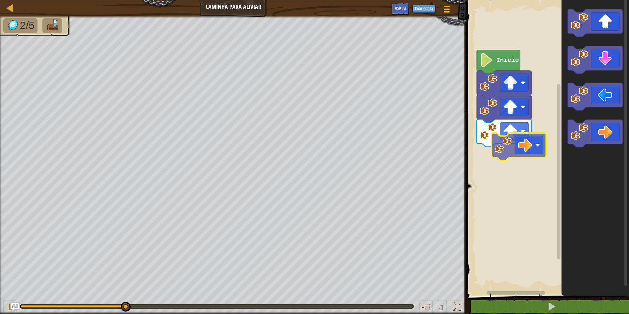
click at [498, 148] on div "Início" at bounding box center [547, 146] width 165 height 299
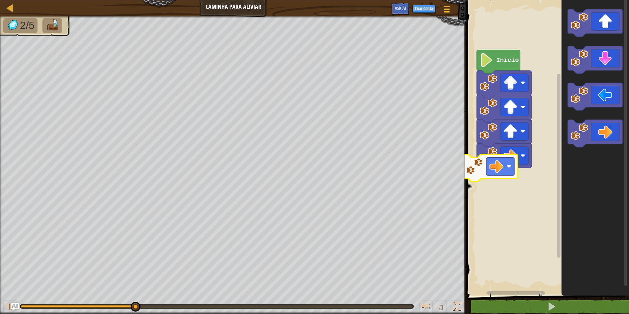
click at [481, 188] on div "Início" at bounding box center [547, 146] width 165 height 299
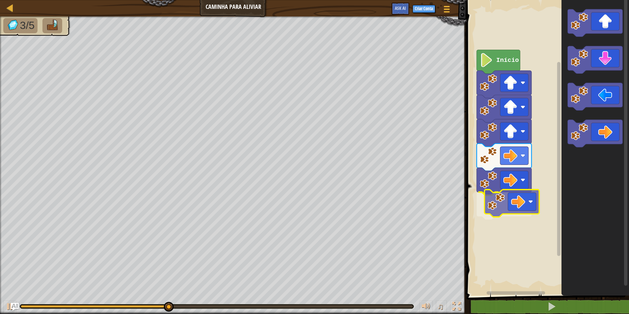
click at [504, 205] on div "Início" at bounding box center [547, 146] width 165 height 299
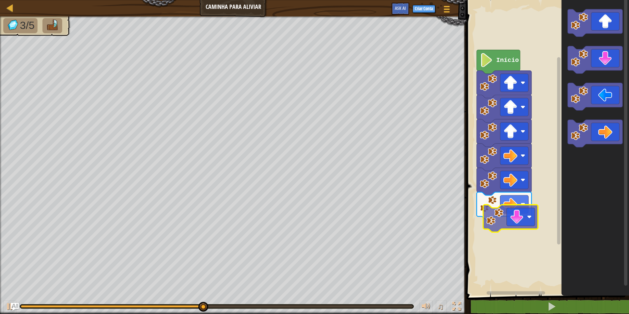
click at [499, 219] on div "Início" at bounding box center [547, 146] width 165 height 299
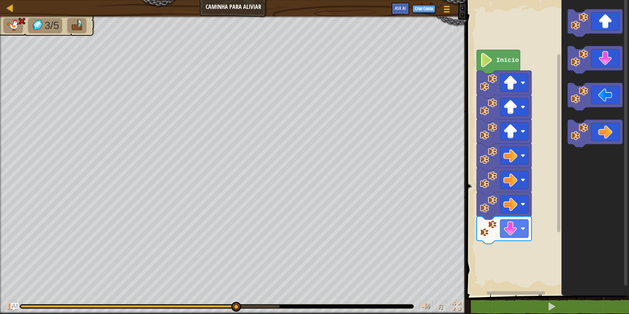
click at [495, 250] on div "Início" at bounding box center [547, 146] width 165 height 299
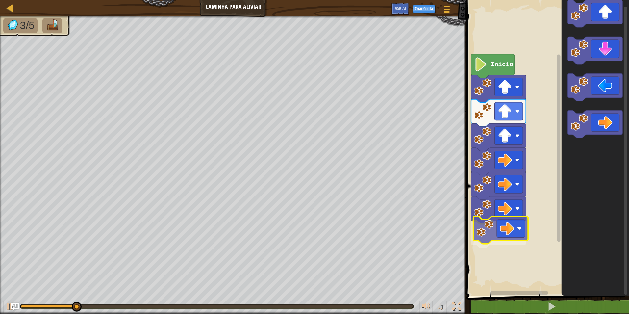
click at [491, 222] on div "Início" at bounding box center [547, 146] width 165 height 299
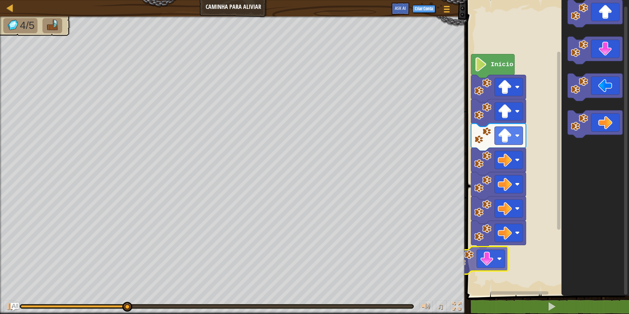
click at [492, 251] on div "Início" at bounding box center [547, 146] width 165 height 299
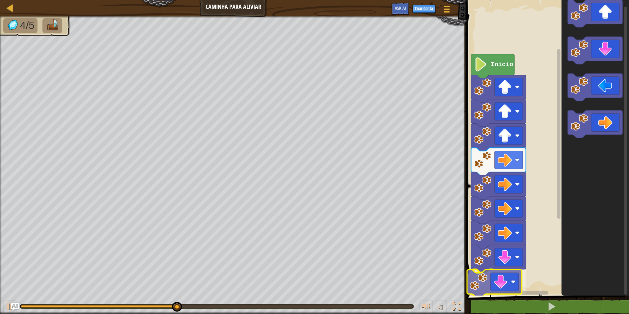
click at [487, 280] on div "Início" at bounding box center [547, 146] width 165 height 299
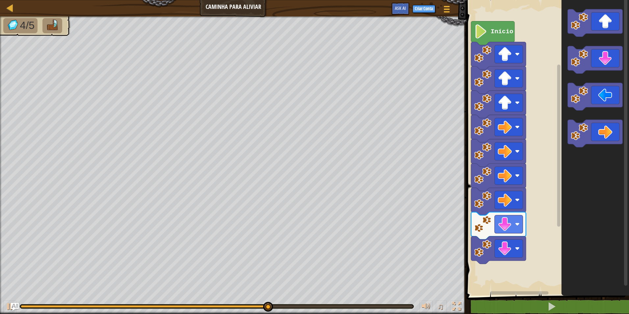
click at [511, 286] on div "Início" at bounding box center [547, 146] width 165 height 299
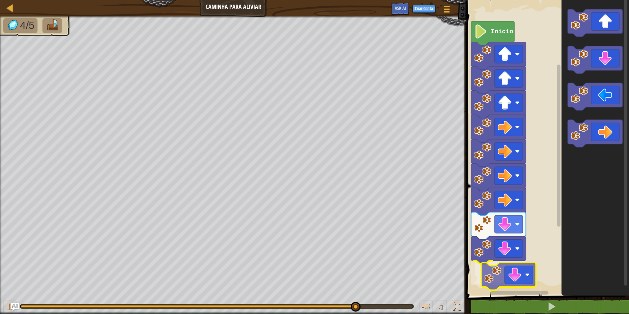
click at [488, 277] on div "Início" at bounding box center [547, 146] width 165 height 299
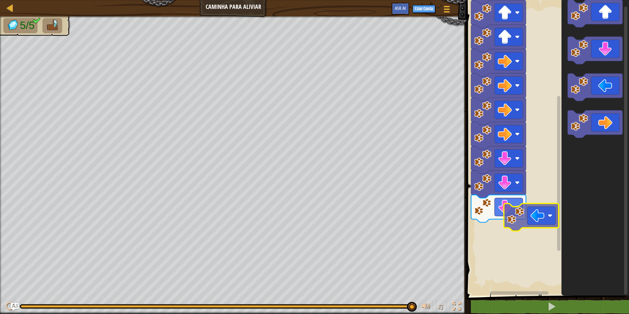
click at [475, 240] on div "Início" at bounding box center [547, 146] width 165 height 299
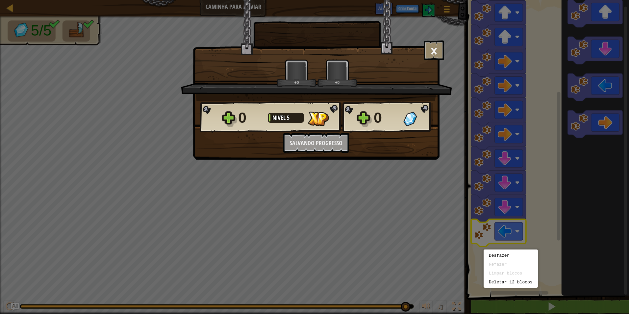
click at [336, 145] on div "0 Nível 5 0 Quer salvar seu código? Crie uma conta grátis! Inscreva-se para sal…" at bounding box center [316, 127] width 246 height 52
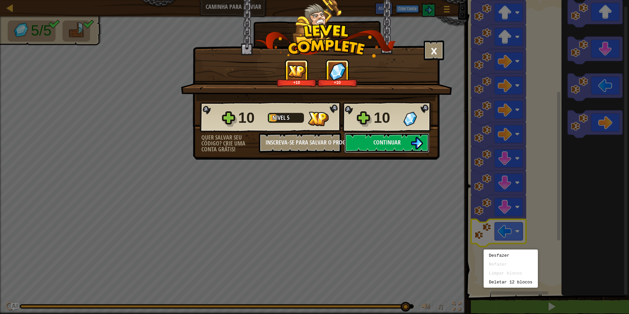
click at [395, 148] on button "Continuar" at bounding box center [387, 143] width 85 height 20
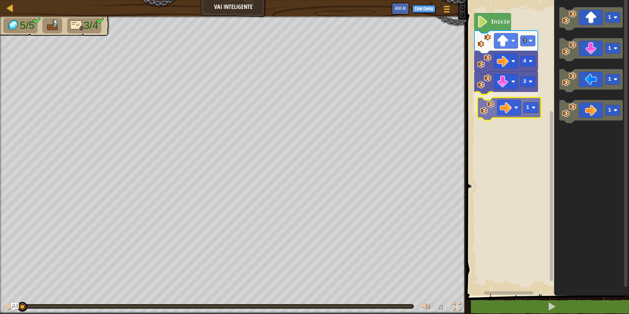
click at [487, 103] on div "3 1 4 3 Início 1 1 1 1 1" at bounding box center [547, 146] width 165 height 299
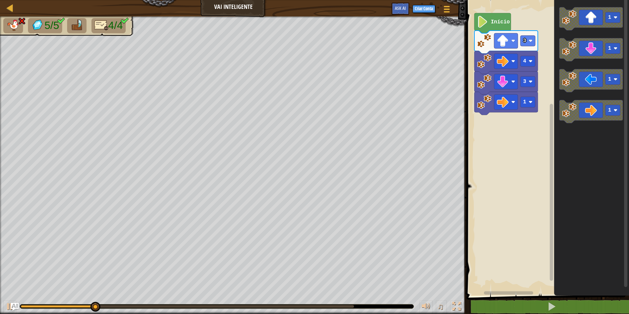
click at [490, 148] on div "3 1 4 3 Início 1 1 1 1" at bounding box center [547, 146] width 165 height 299
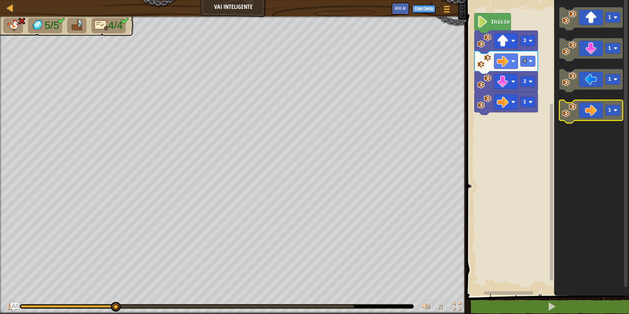
click at [594, 148] on icon "1 1 1 1" at bounding box center [591, 146] width 75 height 299
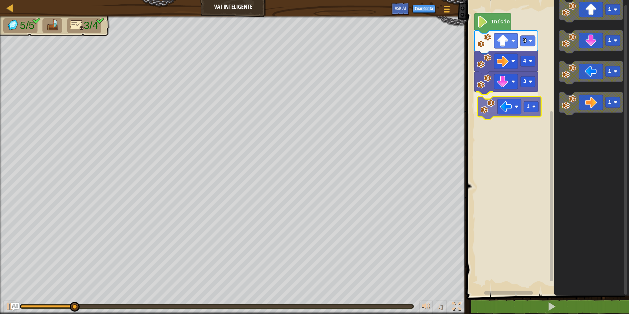
click at [489, 107] on div "3 1 4 3 Início 1 1 1 1 1" at bounding box center [547, 146] width 165 height 299
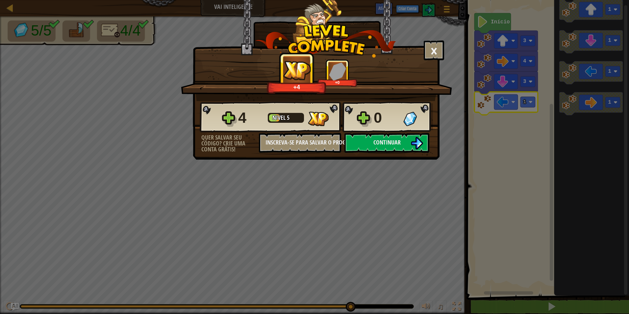
drag, startPoint x: 500, startPoint y: 67, endPoint x: 481, endPoint y: 81, distance: 23.6
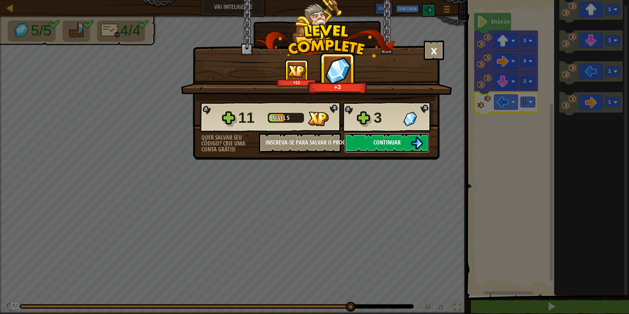
drag, startPoint x: 481, startPoint y: 81, endPoint x: 372, endPoint y: 147, distance: 127.4
click at [372, 147] on button "Continuar" at bounding box center [387, 143] width 85 height 20
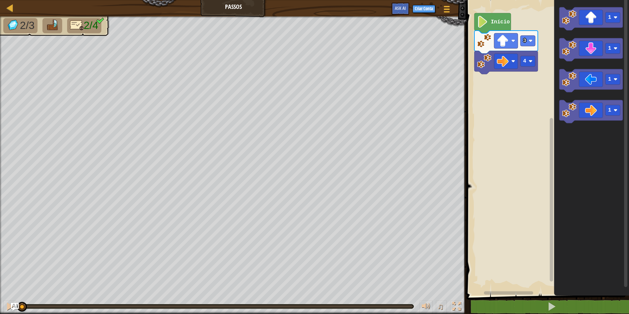
click at [522, 69] on div "4 3 Início 1 1 1 1" at bounding box center [547, 146] width 165 height 299
click at [528, 84] on div "4 3 Início 1 1 1 1" at bounding box center [547, 146] width 165 height 299
click at [498, 84] on div "4 1 3 Início 1 1 1 1 1" at bounding box center [547, 146] width 165 height 299
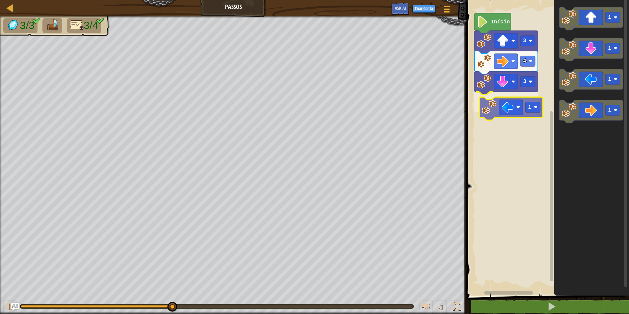
click at [486, 103] on div "Início 3 4 3 1 1 1 1 1 1" at bounding box center [547, 146] width 165 height 299
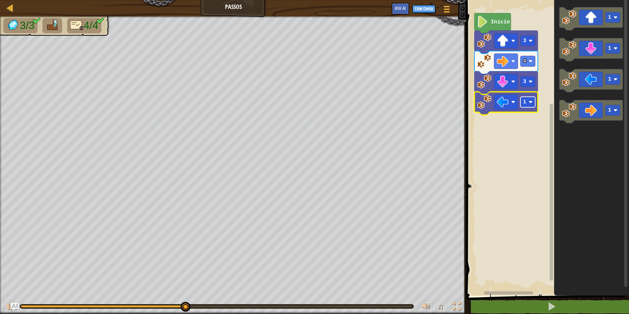
click at [530, 106] on rect "Espaço de trabalho do Blockly" at bounding box center [528, 102] width 15 height 11
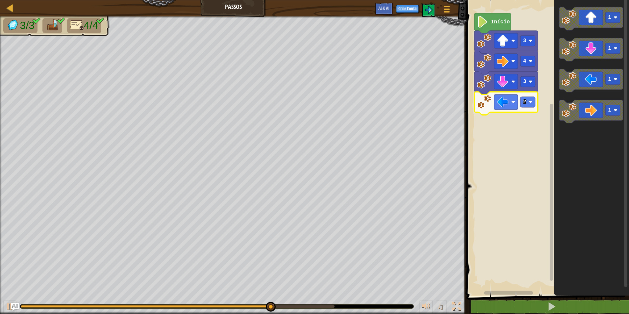
click at [501, 164] on rect "Espaço de trabalho do Blockly" at bounding box center [547, 146] width 165 height 299
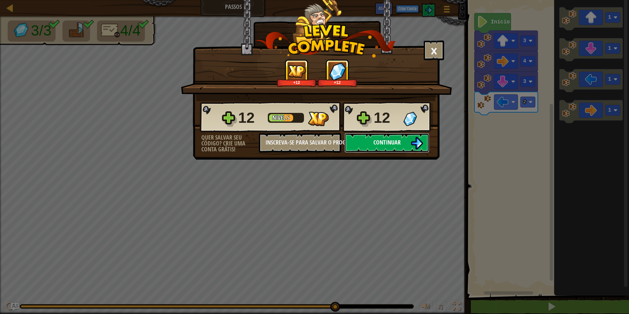
click at [390, 138] on button "Continuar" at bounding box center [387, 143] width 85 height 20
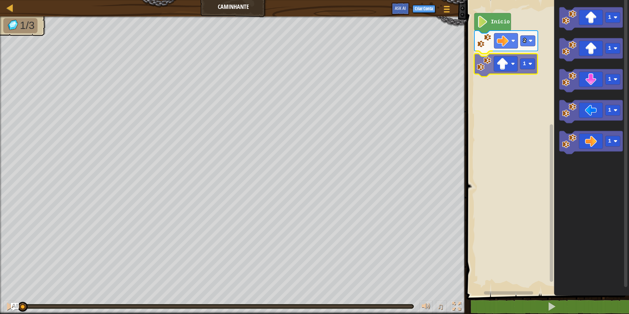
click at [487, 65] on div "2 1 Início 1 1 1 1 1 1" at bounding box center [547, 146] width 165 height 299
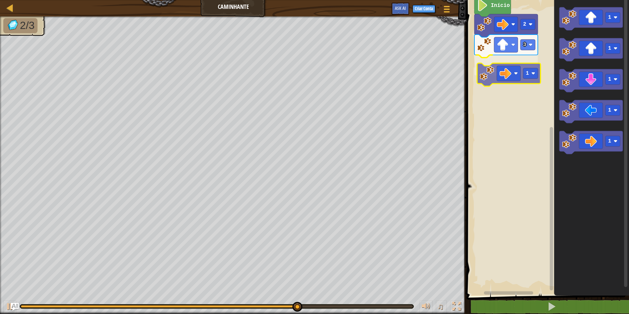
click at [489, 68] on div "Início 2 3 1 1 1 1 1 1 1" at bounding box center [547, 146] width 165 height 299
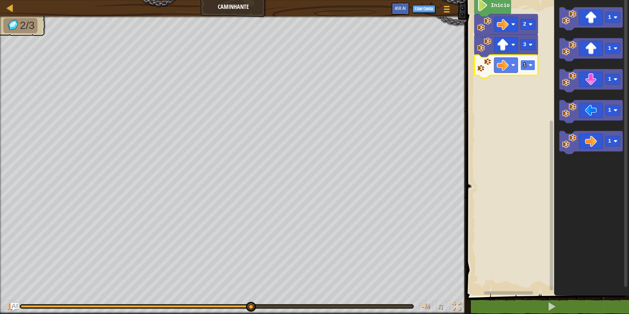
click at [531, 68] on rect "Espaço de trabalho do Blockly" at bounding box center [528, 65] width 15 height 11
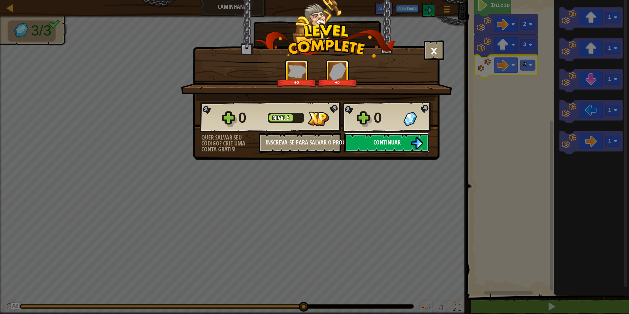
click at [395, 141] on span "Continuar" at bounding box center [387, 142] width 27 height 8
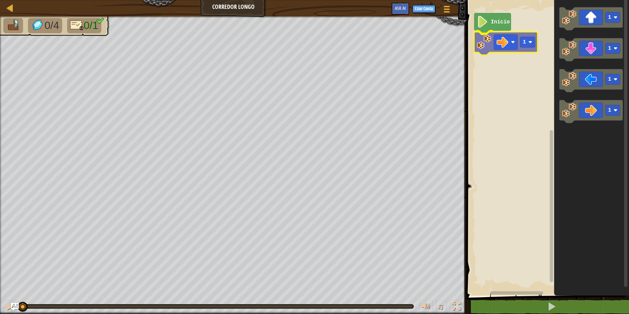
click at [486, 42] on div "Início 1 1 1 1 1 1" at bounding box center [547, 146] width 165 height 299
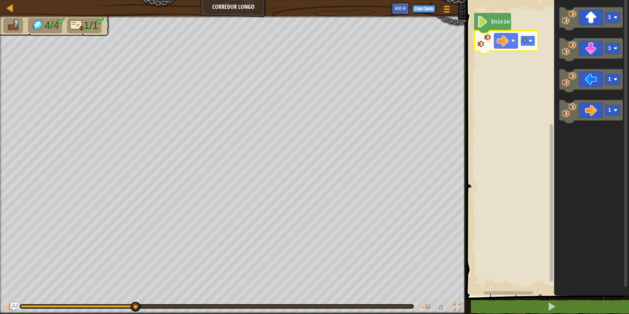
click at [526, 43] on text "4" at bounding box center [524, 41] width 3 height 6
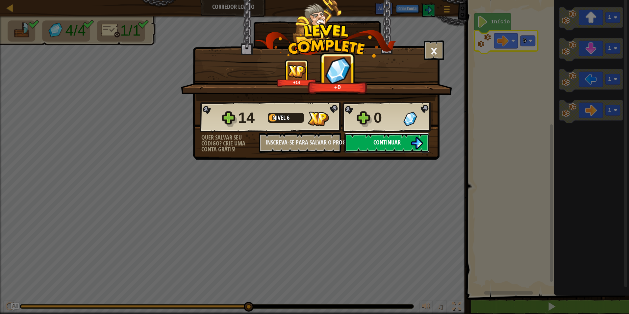
click at [370, 140] on button "Continuar" at bounding box center [387, 143] width 85 height 20
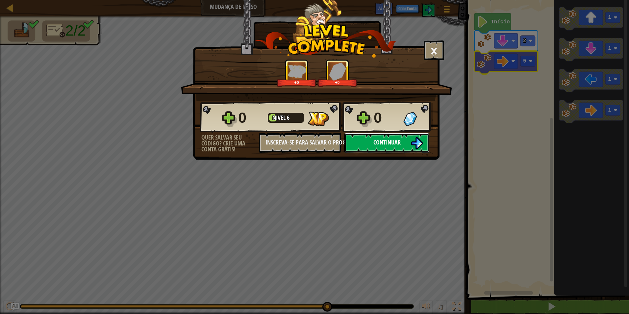
click at [378, 143] on span "Continuar" at bounding box center [387, 142] width 27 height 8
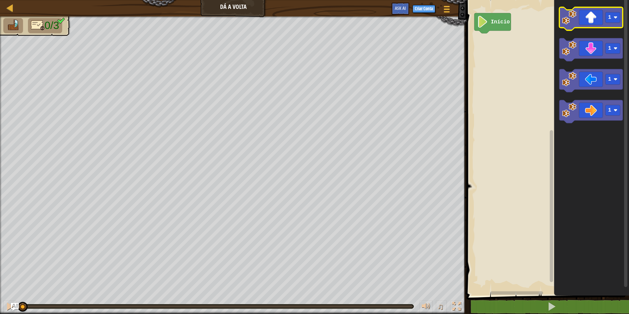
click at [577, 22] on icon "Espaço de trabalho do Blockly" at bounding box center [592, 18] width 64 height 23
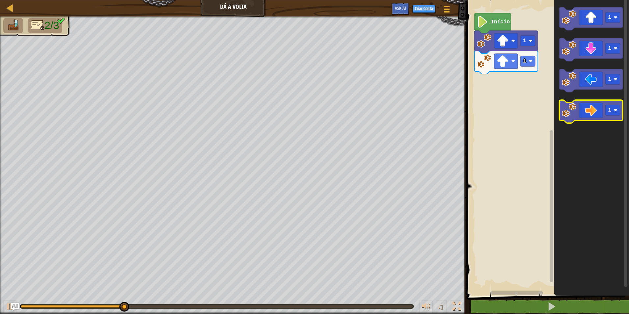
click at [569, 110] on image "Espaço de trabalho do Blockly" at bounding box center [569, 110] width 14 height 14
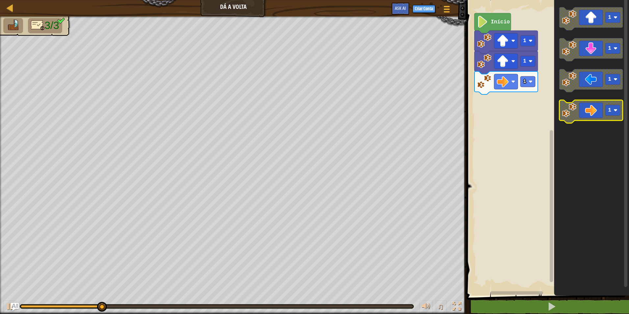
click at [569, 110] on image "Espaço de trabalho do Blockly" at bounding box center [569, 110] width 14 height 14
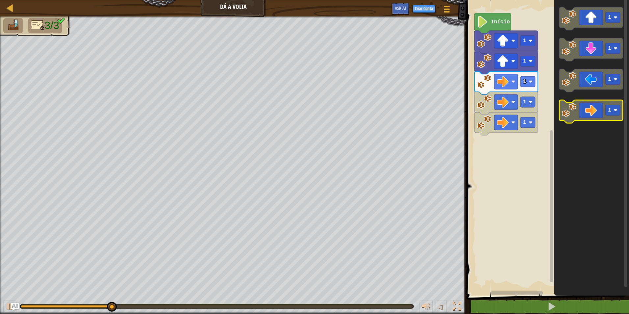
click at [569, 110] on image "Espaço de trabalho do Blockly" at bounding box center [569, 110] width 14 height 14
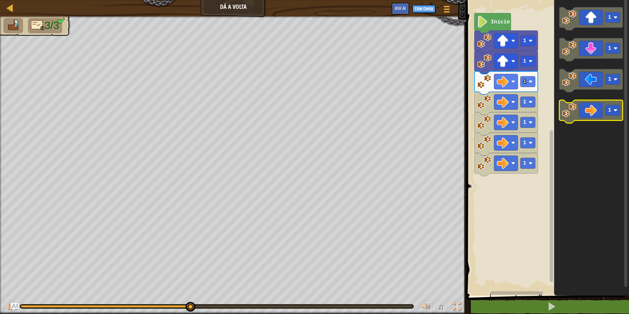
click at [569, 111] on image "Espaço de trabalho do Blockly" at bounding box center [569, 110] width 14 height 14
click at [569, 112] on image "Espaço de trabalho do Blockly" at bounding box center [569, 110] width 14 height 14
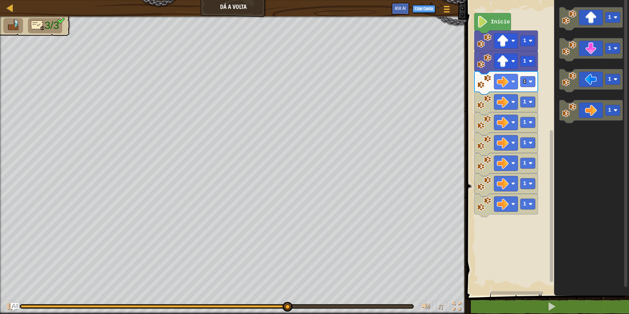
click at [530, 109] on icon "Espaço de trabalho do Blockly" at bounding box center [507, 103] width 64 height 23
click at [528, 103] on rect "Espaço de trabalho do Blockly" at bounding box center [528, 102] width 15 height 11
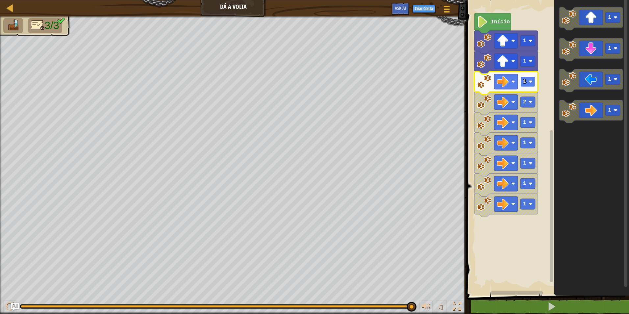
click at [529, 82] on image "Espaço de trabalho do Blockly" at bounding box center [531, 82] width 4 height 4
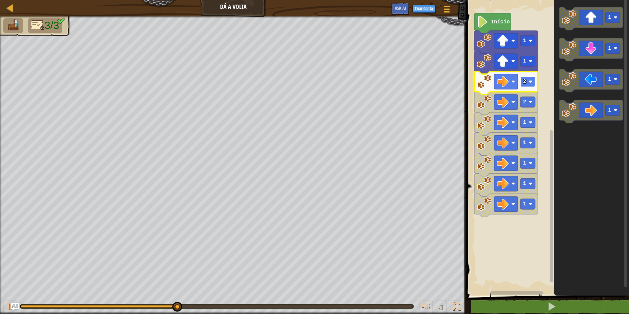
click at [531, 83] on image "Espaço de trabalho do Blockly" at bounding box center [531, 82] width 4 height 4
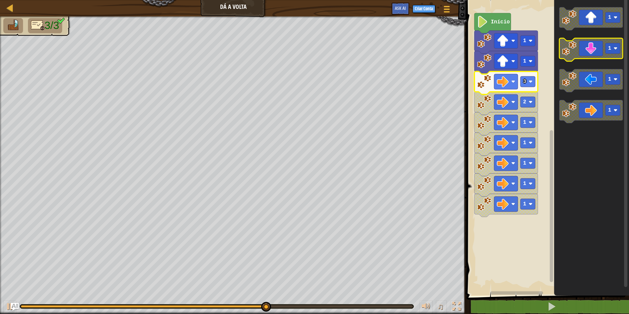
click at [572, 51] on image "Espaço de trabalho do Blockly" at bounding box center [569, 48] width 14 height 14
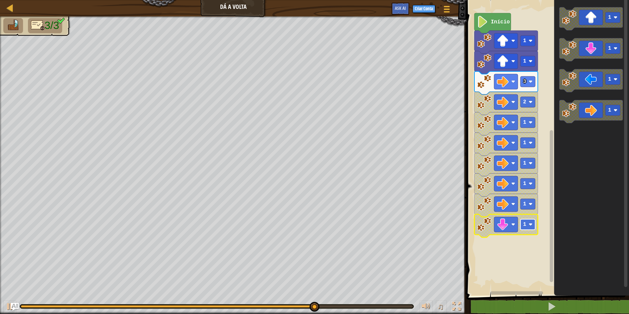
click at [529, 228] on rect "Espaço de trabalho do Blockly" at bounding box center [528, 224] width 15 height 11
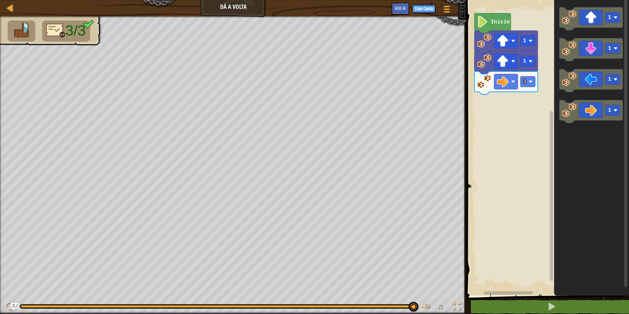
click at [538, 105] on div "Início 1 1 3 1 1 1 1" at bounding box center [547, 146] width 165 height 299
click at [568, 52] on image "Espaço de trabalho do Blockly" at bounding box center [569, 48] width 14 height 14
click at [528, 106] on rect "Espaço de trabalho do Blockly" at bounding box center [528, 102] width 15 height 11
click at [529, 105] on rect "Espaço de trabalho do Blockly" at bounding box center [528, 102] width 15 height 11
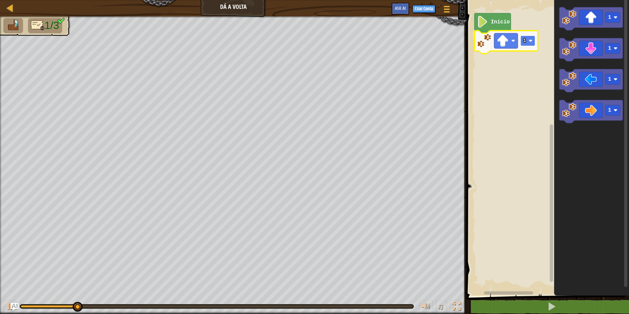
click at [531, 45] on rect "Espaço de trabalho do Blockly" at bounding box center [528, 41] width 15 height 11
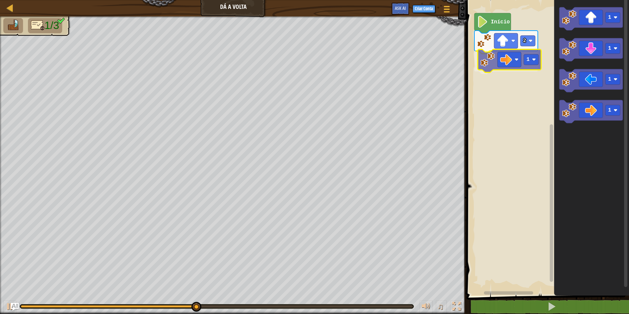
click at [489, 64] on div "Início 2 1 1 1 1 1 1" at bounding box center [547, 146] width 165 height 299
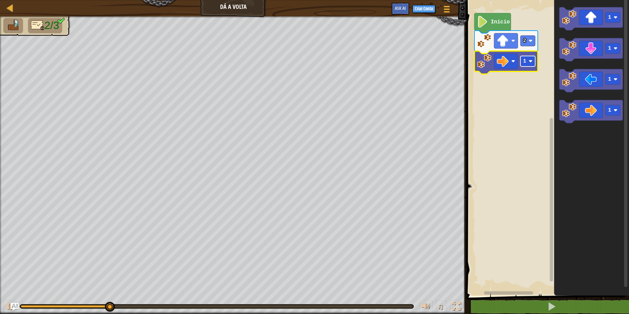
click at [526, 62] on text "1" at bounding box center [524, 61] width 3 height 6
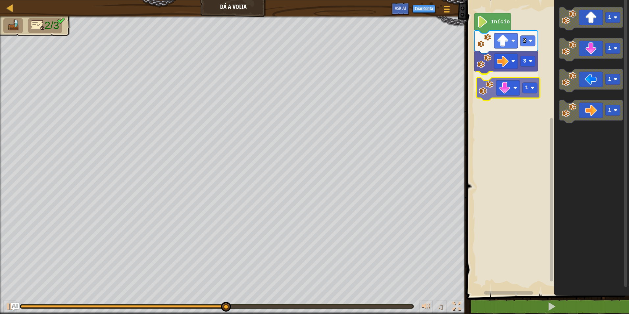
click at [485, 93] on div "Início 2 3 1 1 1 1 1 1" at bounding box center [547, 146] width 165 height 299
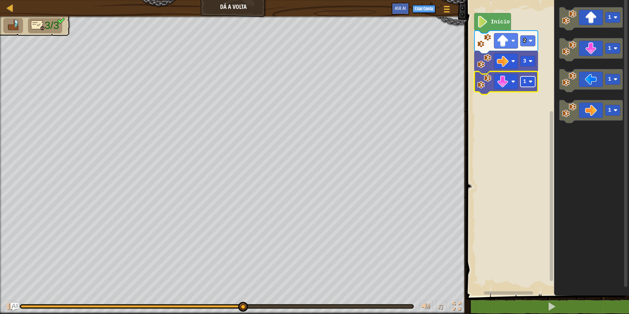
click at [525, 86] on rect "Espaço de trabalho do Blockly" at bounding box center [528, 81] width 15 height 11
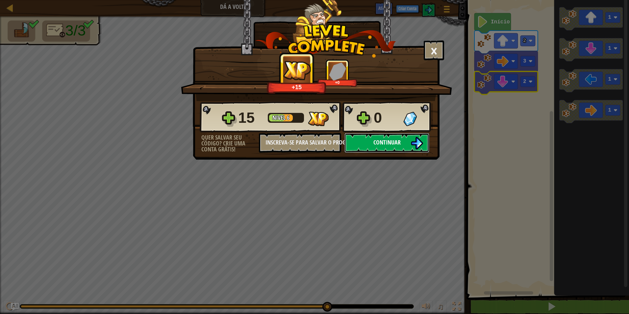
click at [413, 141] on img at bounding box center [417, 143] width 13 height 13
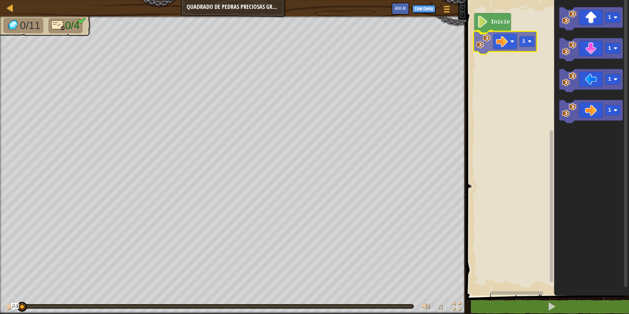
click at [484, 40] on div "Início 1 1 1 1 1 1" at bounding box center [547, 146] width 165 height 299
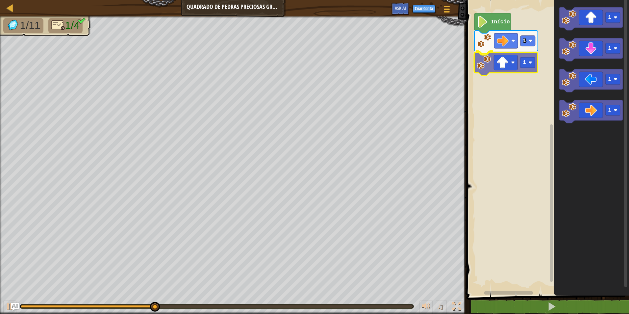
click at [490, 64] on div "1 1 Início 1 1 1 1 1" at bounding box center [547, 146] width 165 height 299
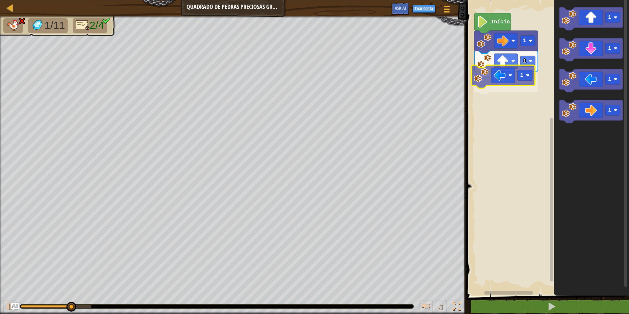
click at [478, 82] on div "1 1 1 Início 1 1 1 1 1" at bounding box center [547, 146] width 165 height 299
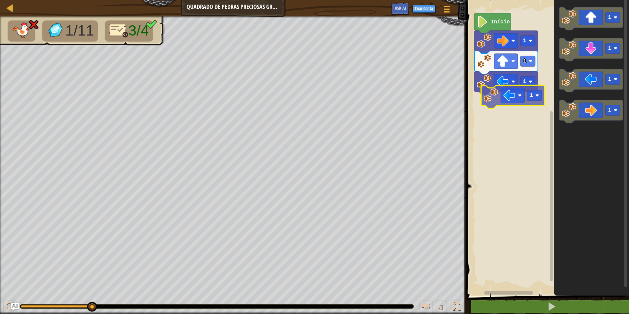
click at [491, 96] on div "1 1 1 Início 1 1 1 1 1" at bounding box center [547, 146] width 165 height 299
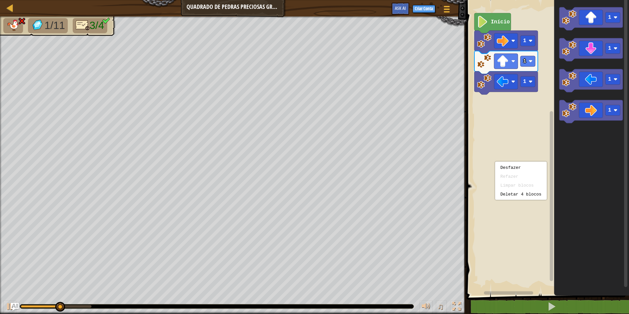
click at [490, 127] on rect "Espaço de trabalho do Blockly" at bounding box center [547, 146] width 165 height 299
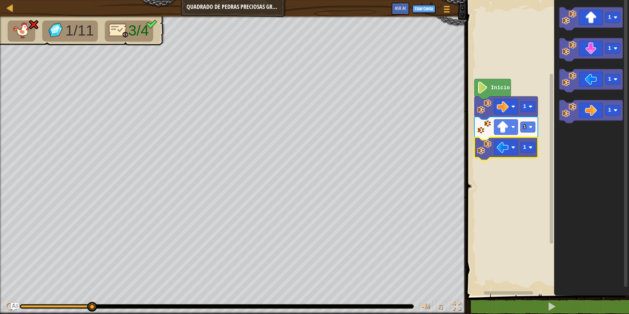
click at [520, 201] on rect "Espaço de trabalho do Blockly" at bounding box center [547, 146] width 165 height 299
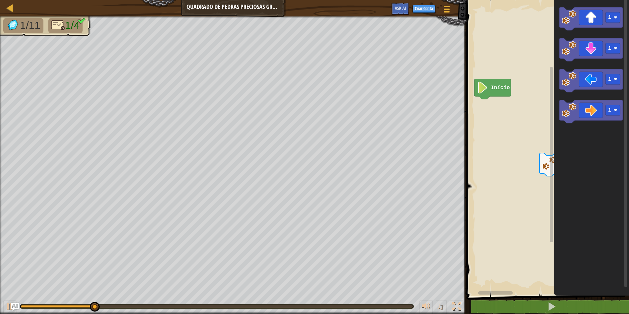
click at [523, 104] on div "Início 1 1 1 1 1" at bounding box center [547, 146] width 165 height 299
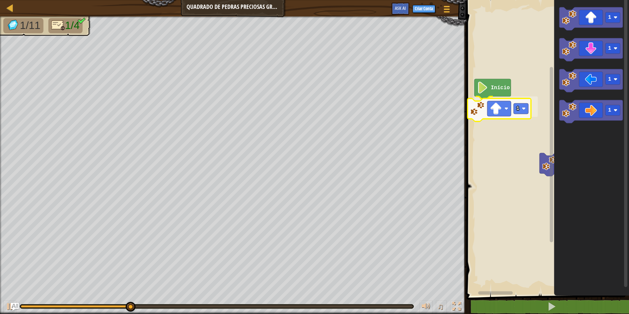
click at [477, 114] on div "Início 1 1 1 1 1 1 1" at bounding box center [547, 146] width 165 height 299
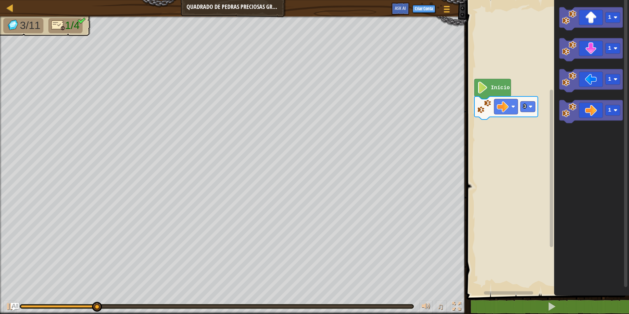
click at [523, 95] on div "Início 3 1 1 1 1" at bounding box center [547, 146] width 165 height 299
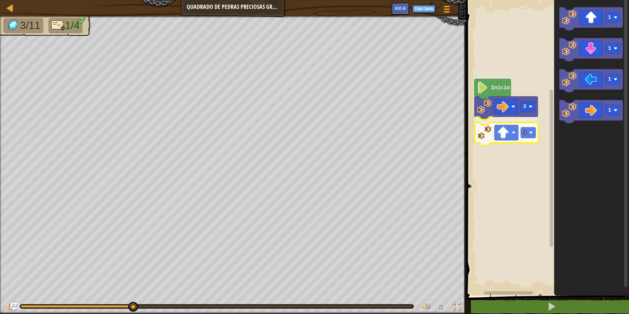
click at [484, 139] on div "Início 3 1 1 1 1 1 1" at bounding box center [547, 146] width 165 height 299
click at [531, 132] on rect "Espaço de trabalho do Blockly" at bounding box center [528, 127] width 15 height 11
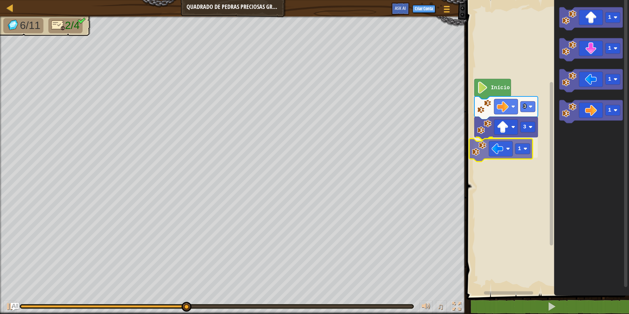
click at [493, 147] on div "Início 3 3 1 1 1 1 1 1" at bounding box center [547, 146] width 165 height 299
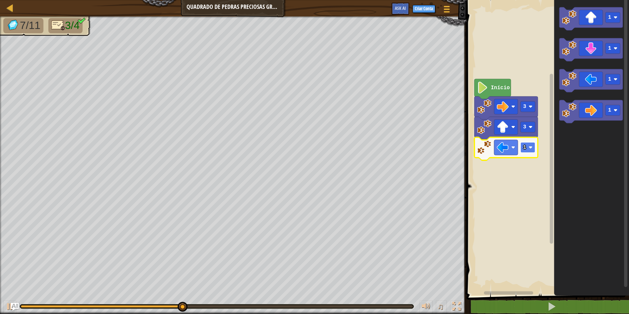
click at [525, 145] on text "1" at bounding box center [524, 148] width 3 height 6
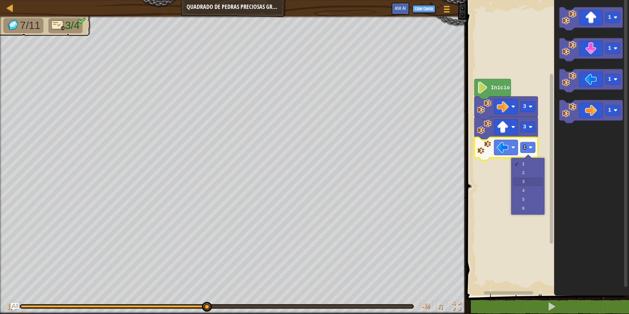
drag, startPoint x: 525, startPoint y: 179, endPoint x: 585, endPoint y: 119, distance: 85.9
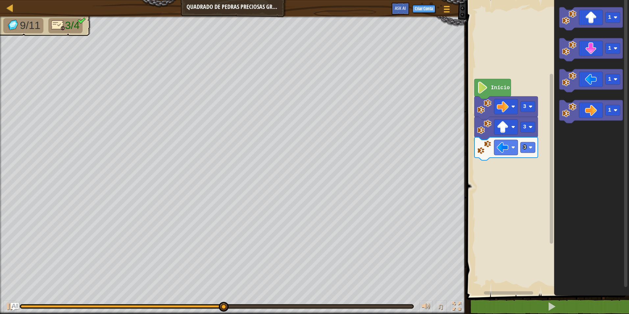
click at [523, 143] on div "Início 3 3 3 1 1 1 1" at bounding box center [547, 146] width 165 height 299
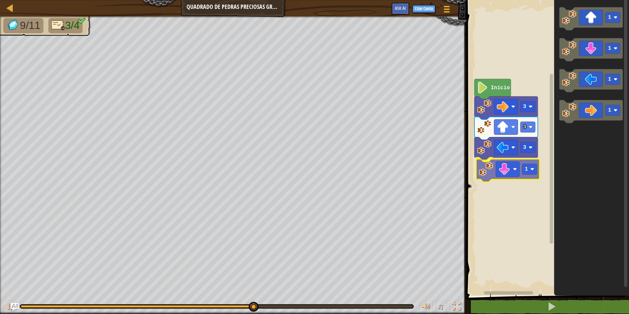
click at [492, 170] on div "Início 3 3 3 1 1 1 1 1 1" at bounding box center [547, 146] width 165 height 299
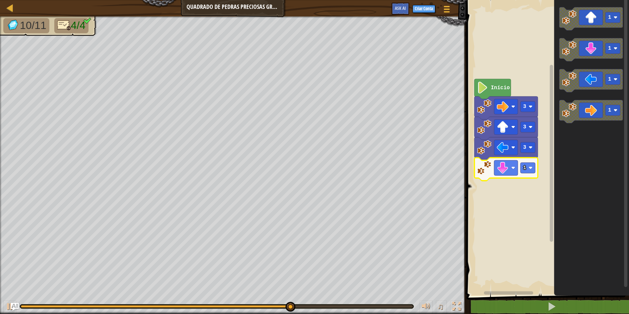
click at [529, 175] on icon "Espaço de trabalho do Blockly" at bounding box center [507, 169] width 64 height 23
click at [529, 171] on rect "Espaço de trabalho do Blockly" at bounding box center [528, 168] width 15 height 11
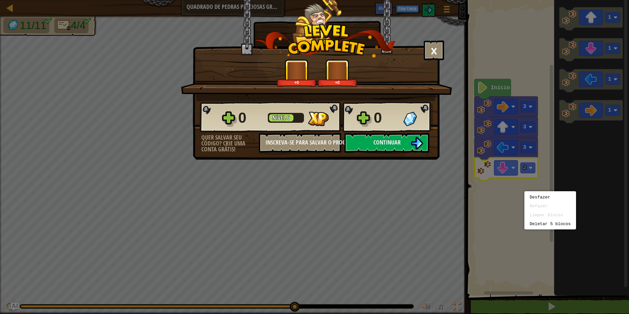
drag, startPoint x: 525, startPoint y: 191, endPoint x: 350, endPoint y: 212, distance: 175.7
click at [350, 212] on div "× Este nível foi divertido? +0 +0 Reticulating Splines... 0 Nível 6 0 Quer salv…" at bounding box center [314, 157] width 629 height 314
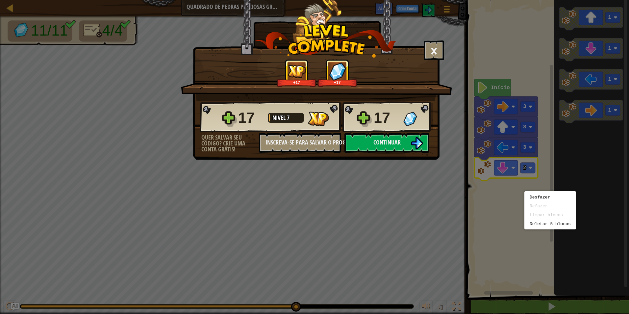
drag, startPoint x: 402, startPoint y: 219, endPoint x: 400, endPoint y: 223, distance: 3.7
drag, startPoint x: 400, startPoint y: 223, endPoint x: 221, endPoint y: 211, distance: 179.7
click at [221, 211] on div "× Este nível foi divertido? +17 +17 Reticulating Splines... 17 Nível 7 17 Quer …" at bounding box center [314, 157] width 629 height 314
click at [400, 142] on span "Continuar" at bounding box center [387, 142] width 27 height 8
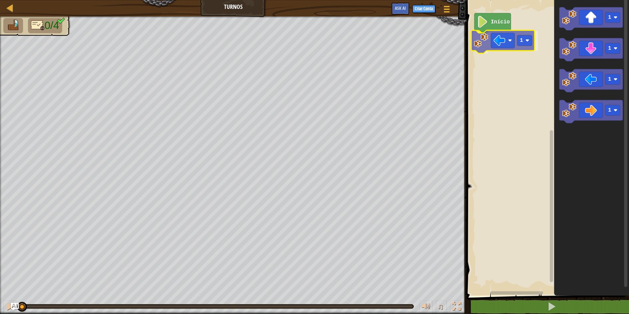
click at [484, 46] on div "Início 1 1 1 1 1 1" at bounding box center [547, 146] width 165 height 299
